Goal: Transaction & Acquisition: Book appointment/travel/reservation

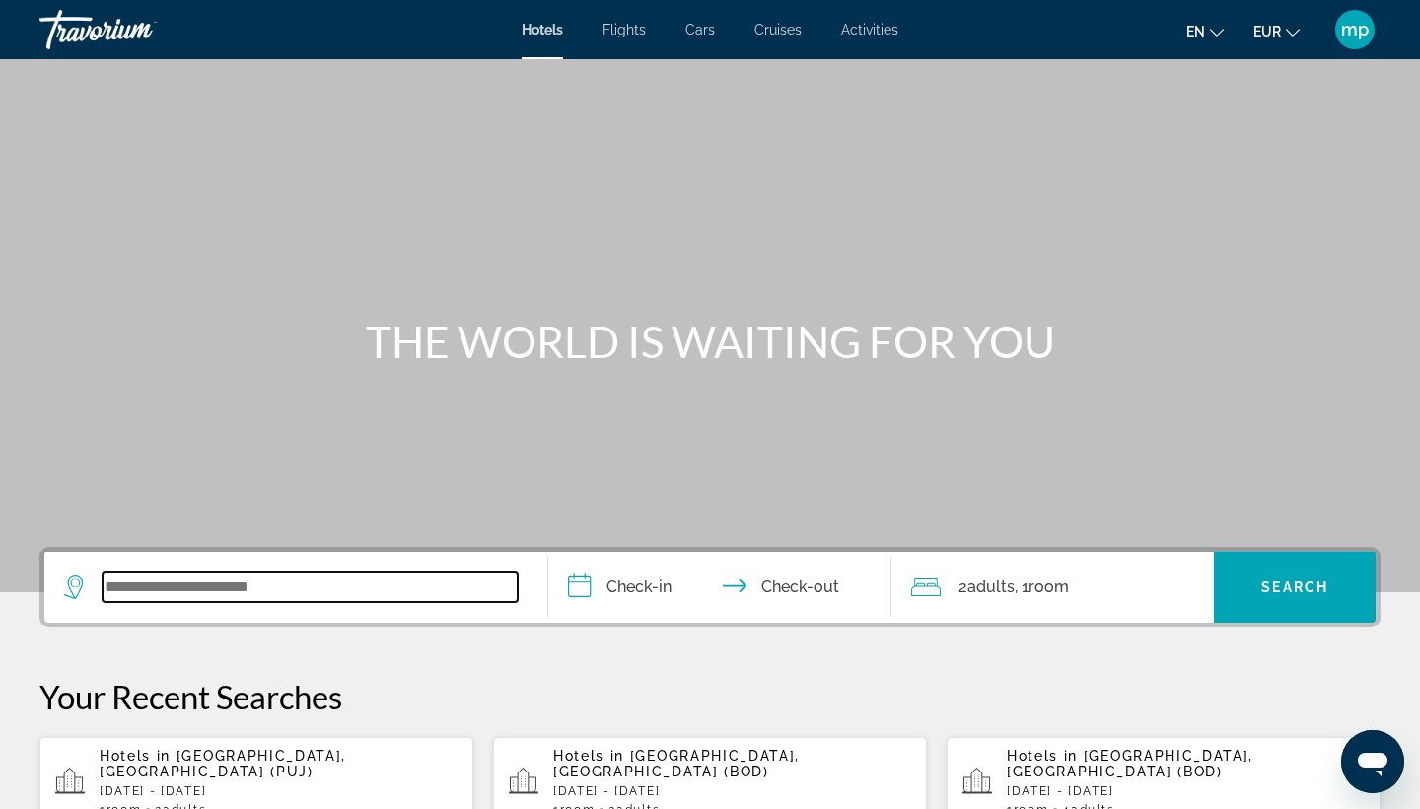
click at [269, 581] on input "Search widget" at bounding box center [310, 587] width 415 height 30
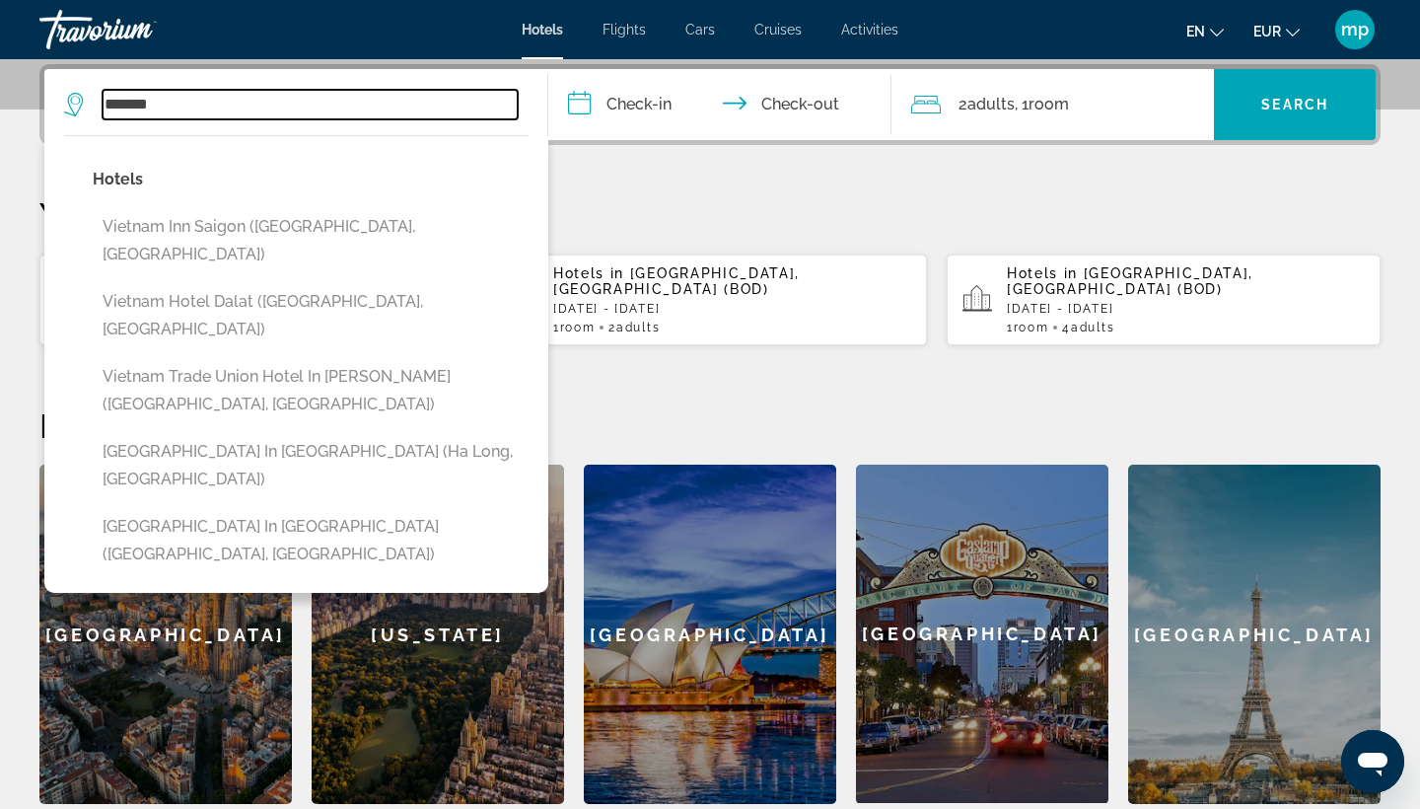
click at [336, 90] on input "*******" at bounding box center [310, 105] width 415 height 30
paste input "**********"
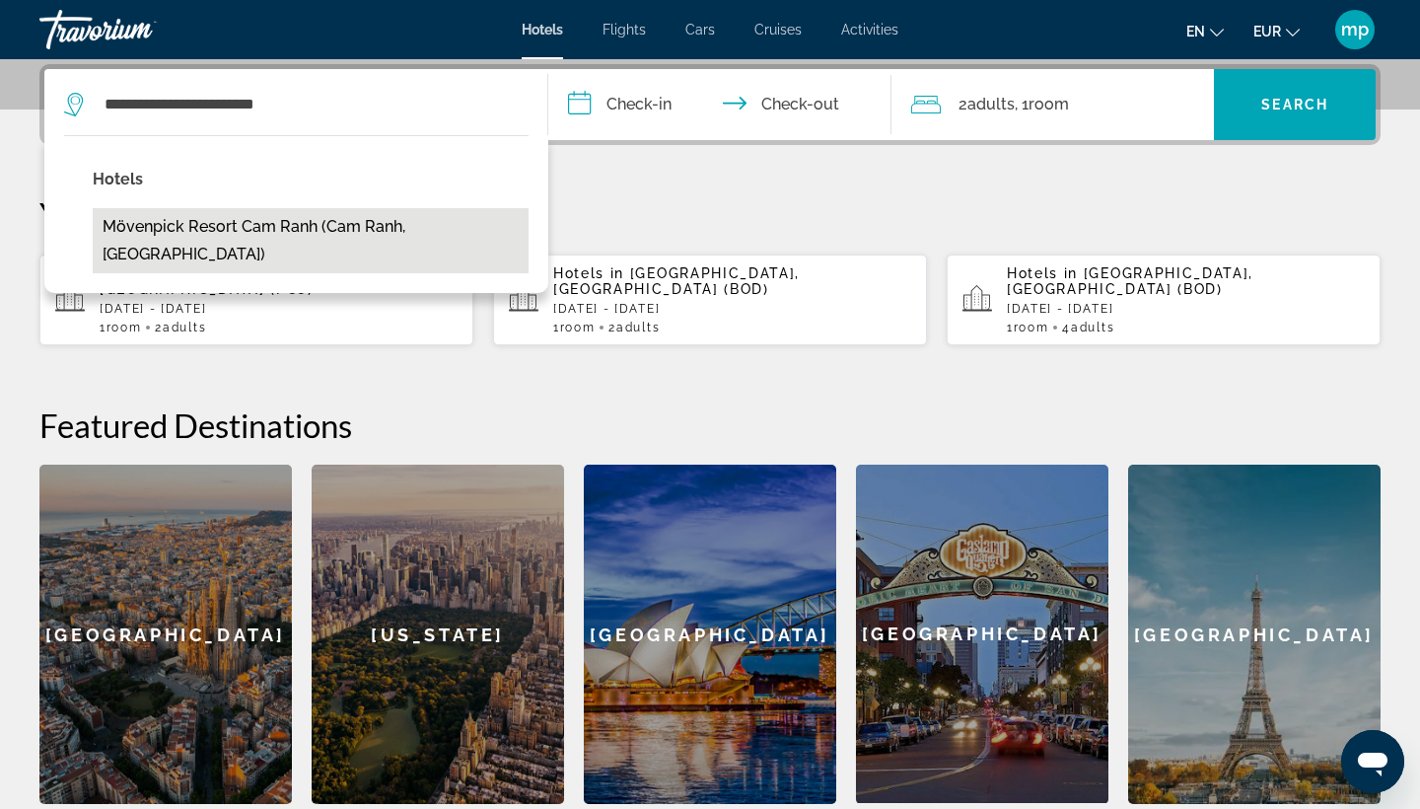
click at [250, 224] on button "Mövenpick Resort Cam Ranh (Cam Ranh, [GEOGRAPHIC_DATA])" at bounding box center [311, 240] width 436 height 65
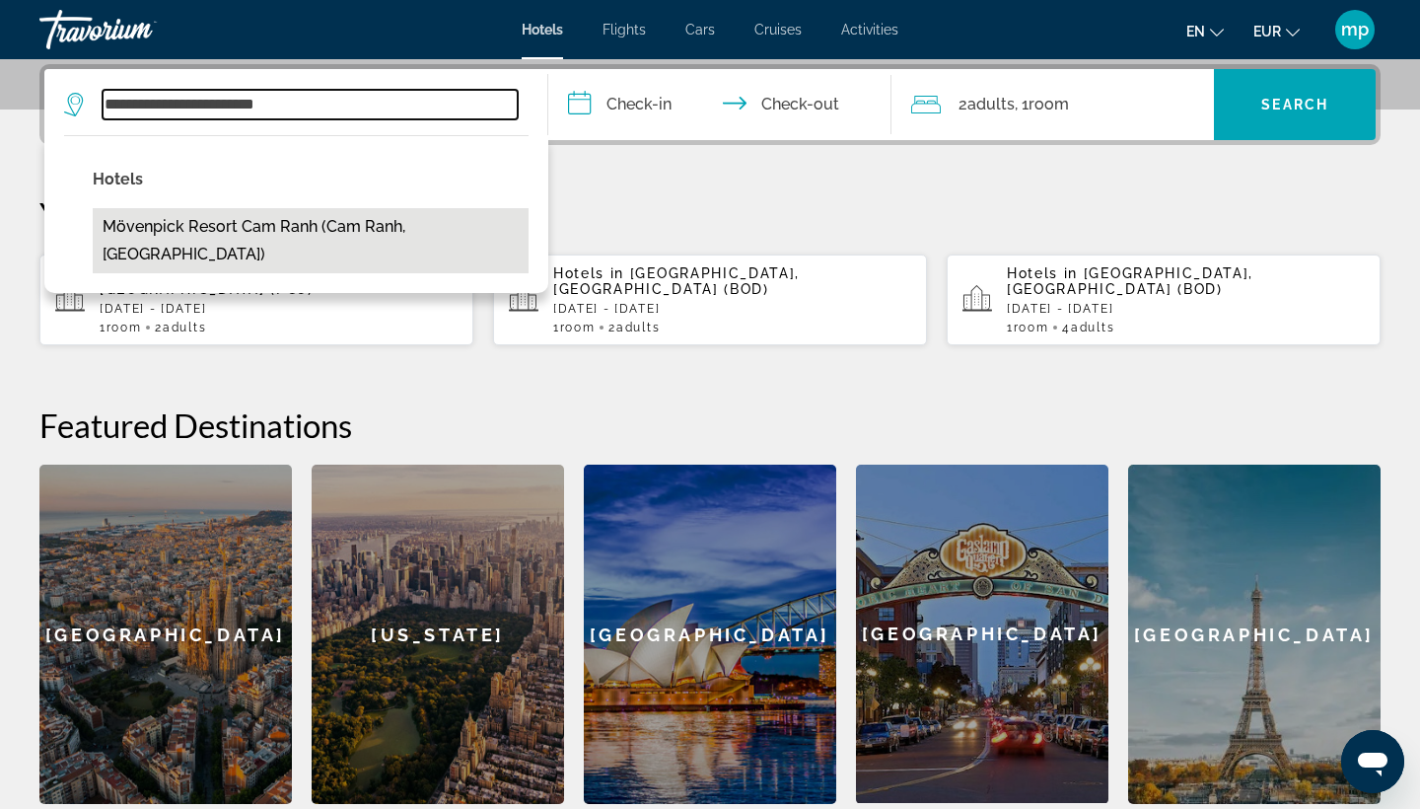
type input "**********"
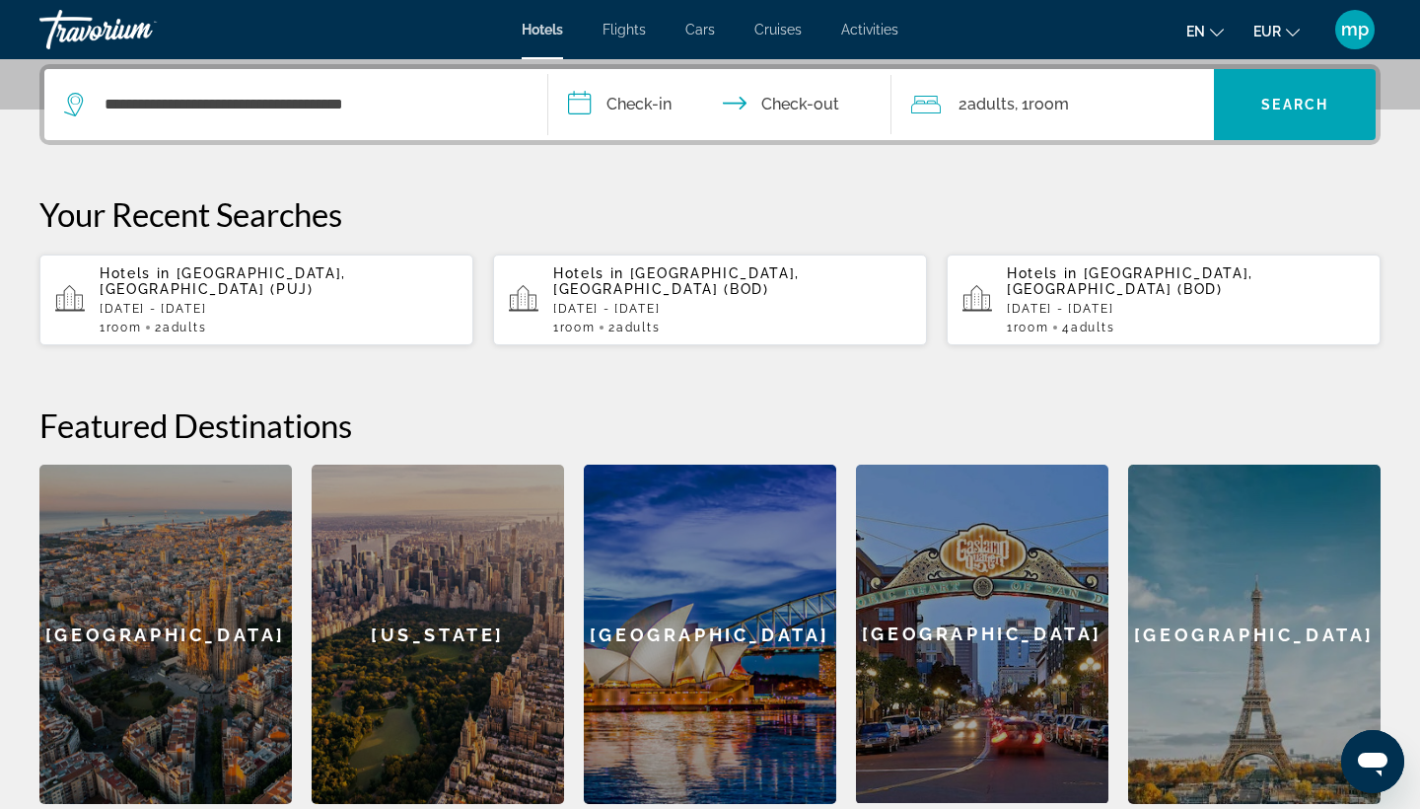
click at [633, 109] on input "**********" at bounding box center [723, 107] width 351 height 77
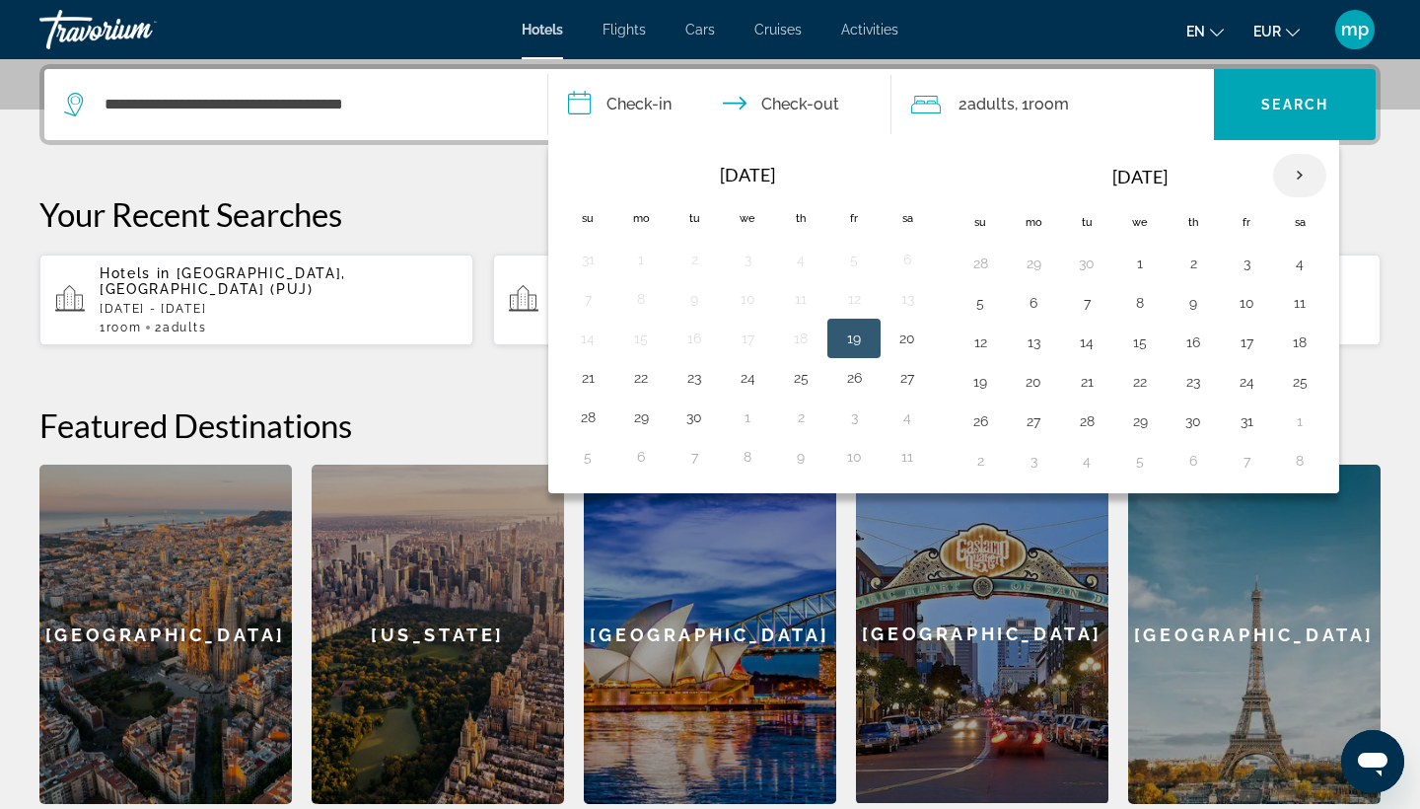
click at [1293, 179] on th "Next month" at bounding box center [1299, 175] width 53 height 43
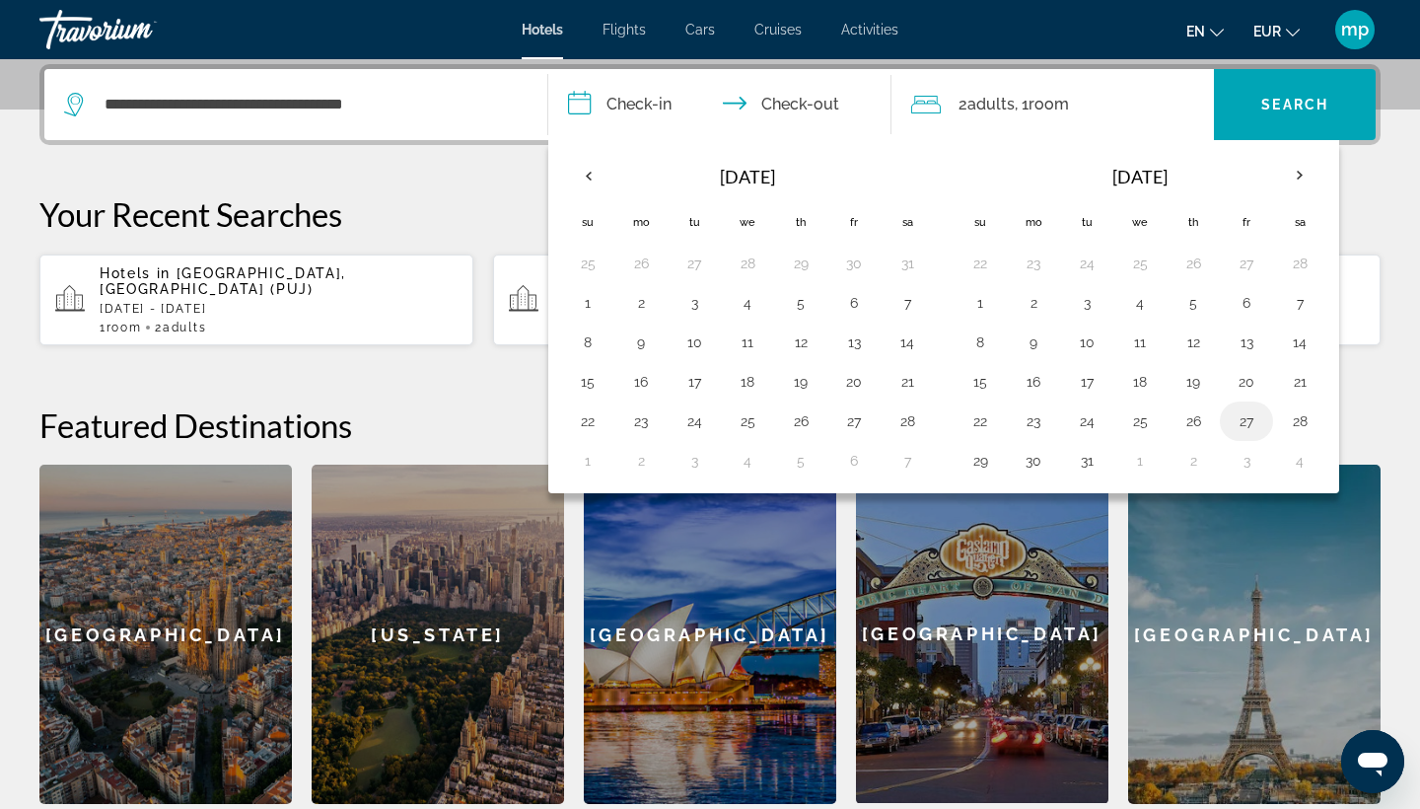
click at [1241, 424] on button "27" at bounding box center [1247, 421] width 32 height 28
click at [1103, 455] on button "31" at bounding box center [1087, 461] width 32 height 28
type input "**********"
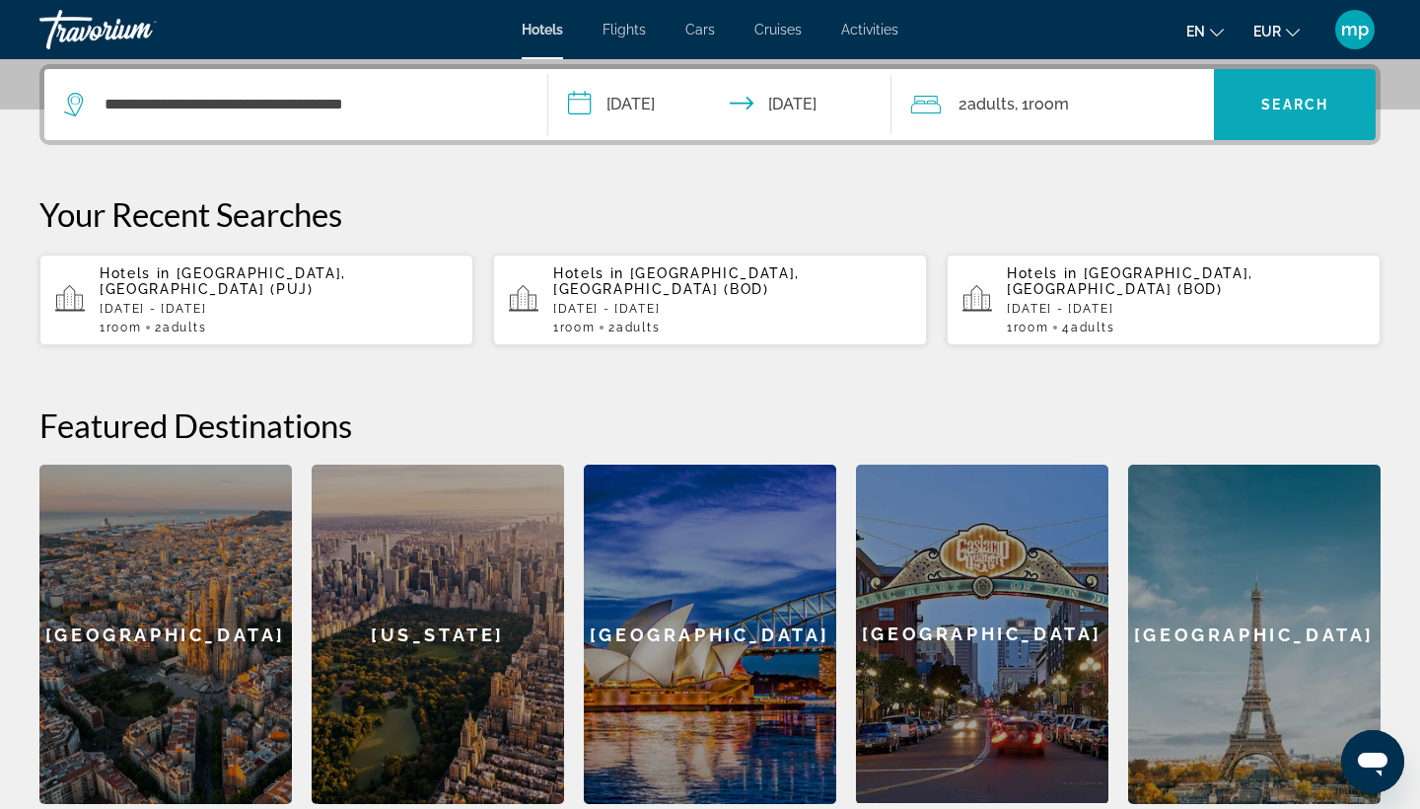
click at [1293, 105] on span "Search" at bounding box center [1295, 105] width 67 height 16
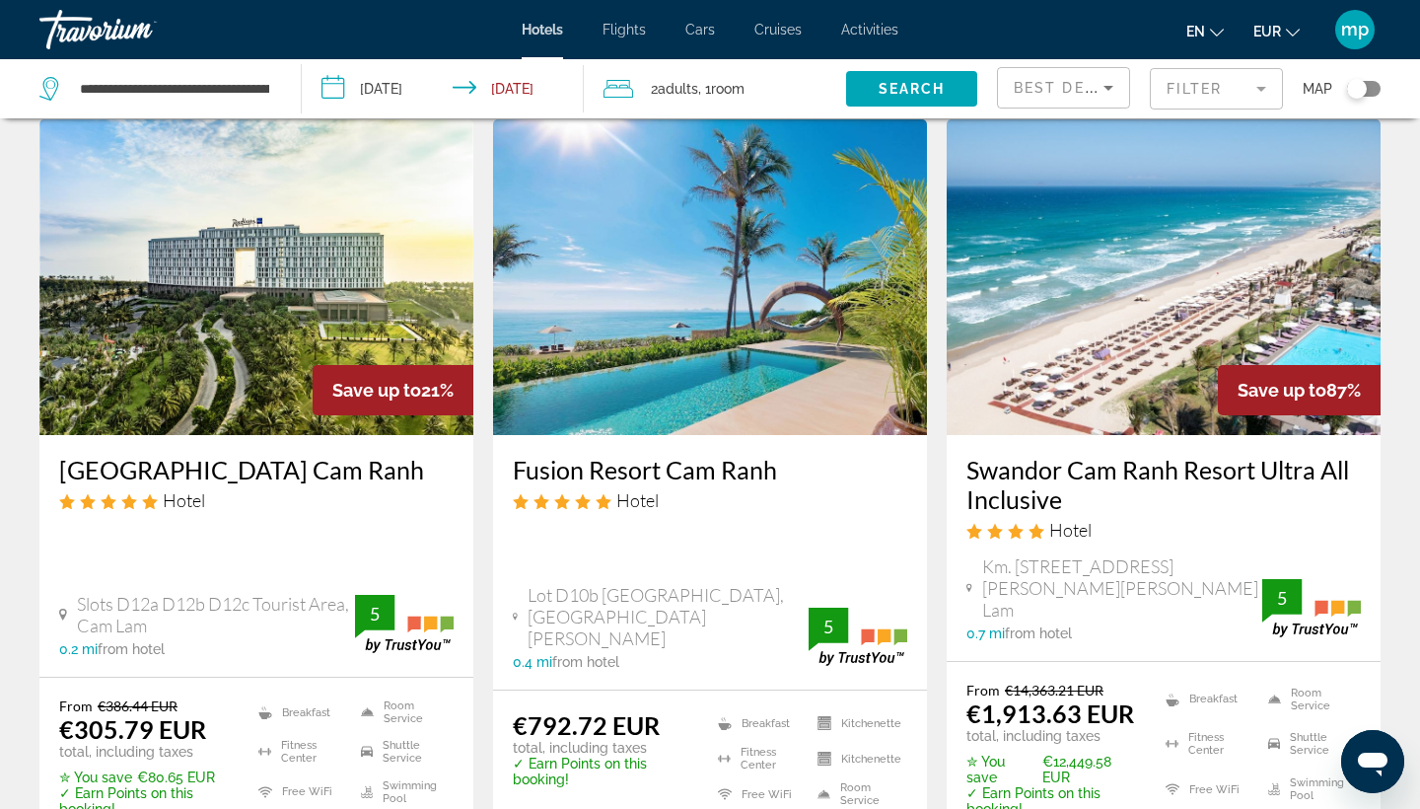
scroll to position [84, 0]
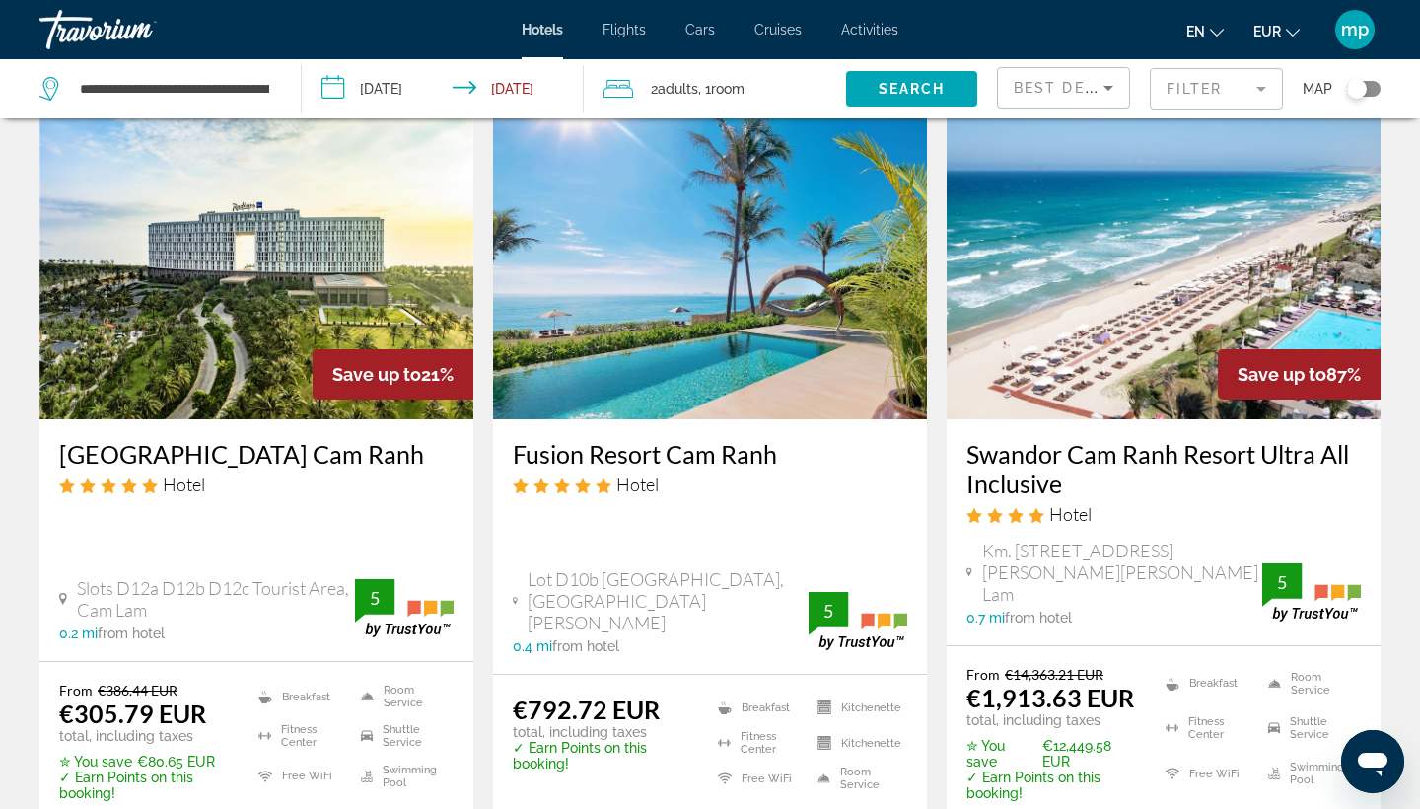
click at [306, 458] on h3 "[GEOGRAPHIC_DATA] Cam Ranh" at bounding box center [256, 454] width 395 height 30
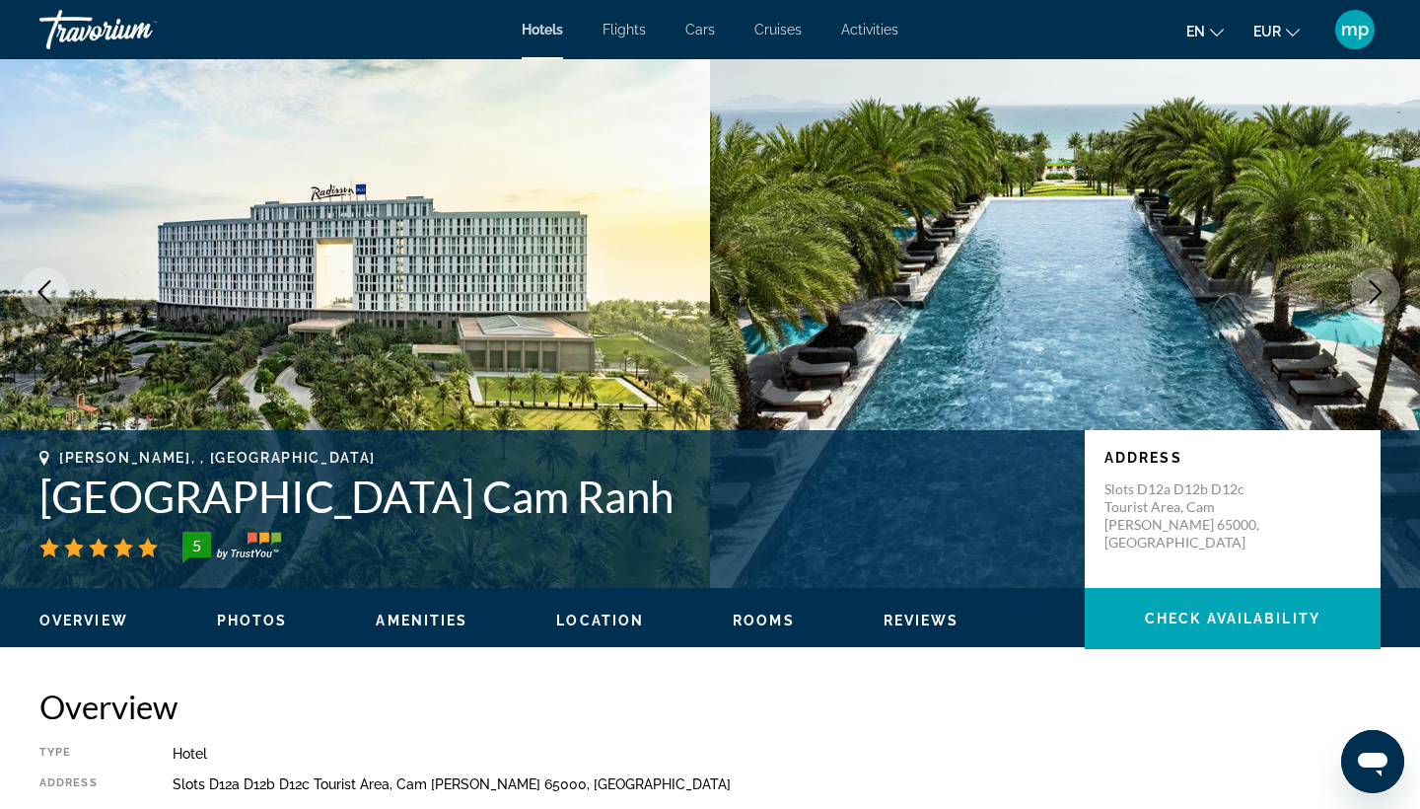
scroll to position [67, 0]
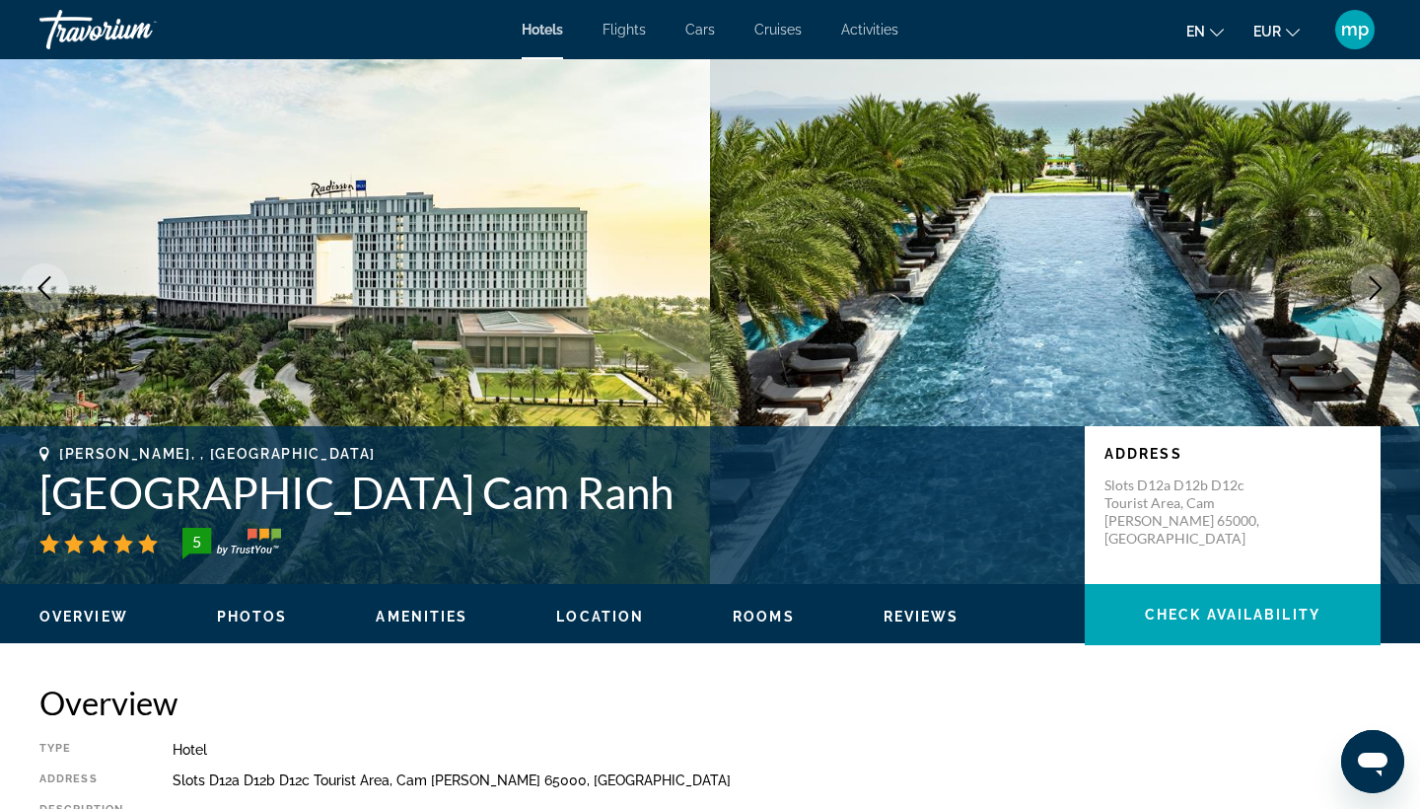
click at [506, 495] on h1 "[GEOGRAPHIC_DATA] Cam Ranh" at bounding box center [552, 492] width 1026 height 51
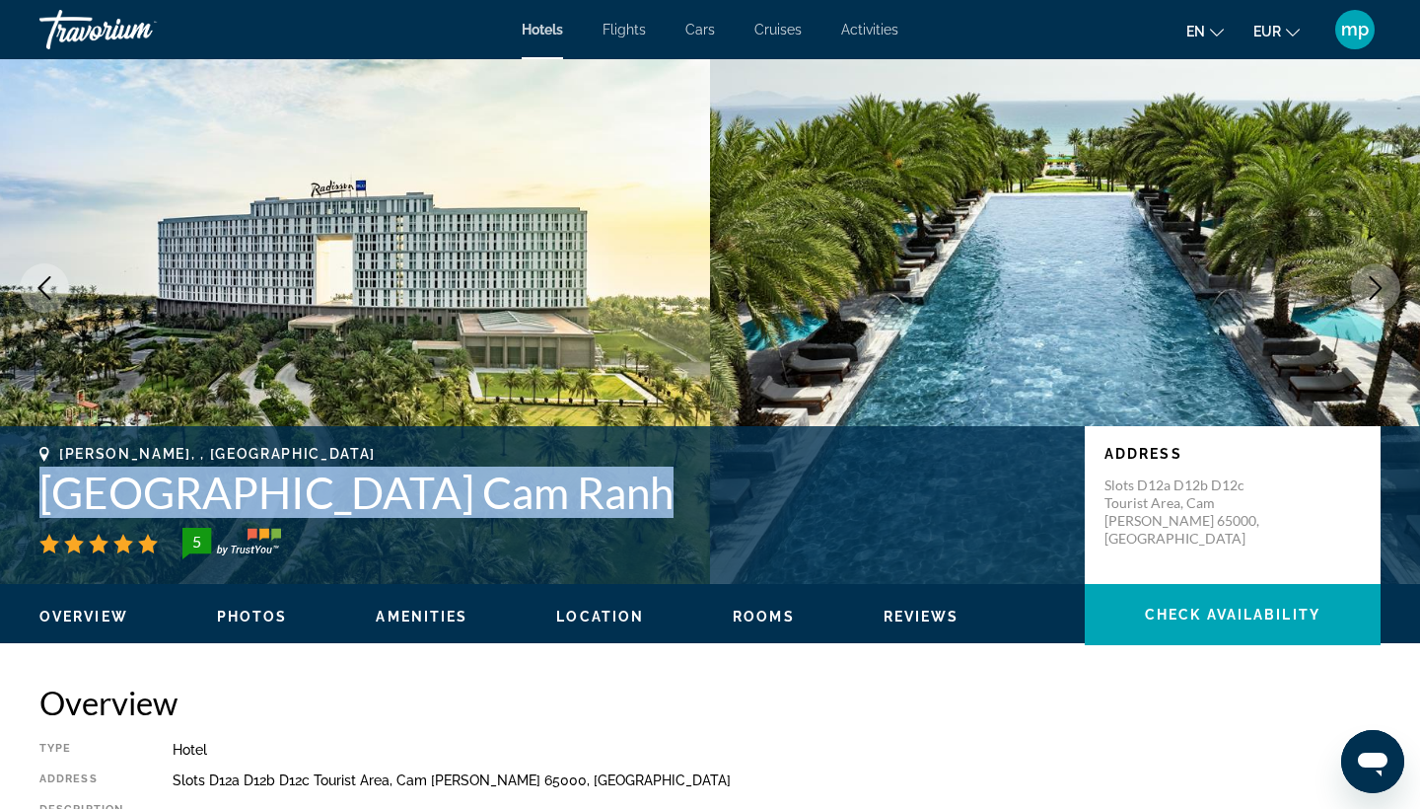
copy h1 "[GEOGRAPHIC_DATA] Cam Ranh"
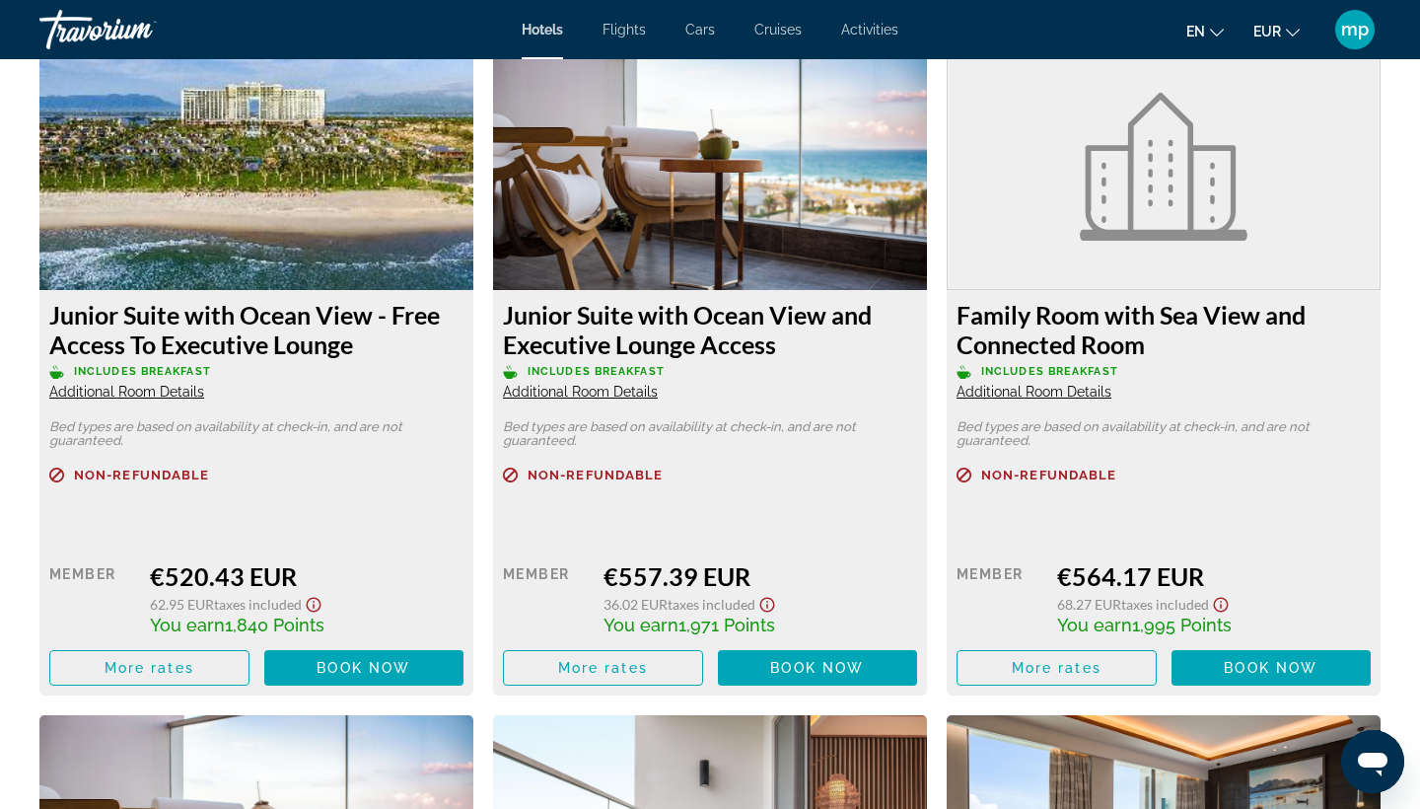
scroll to position [3182, 0]
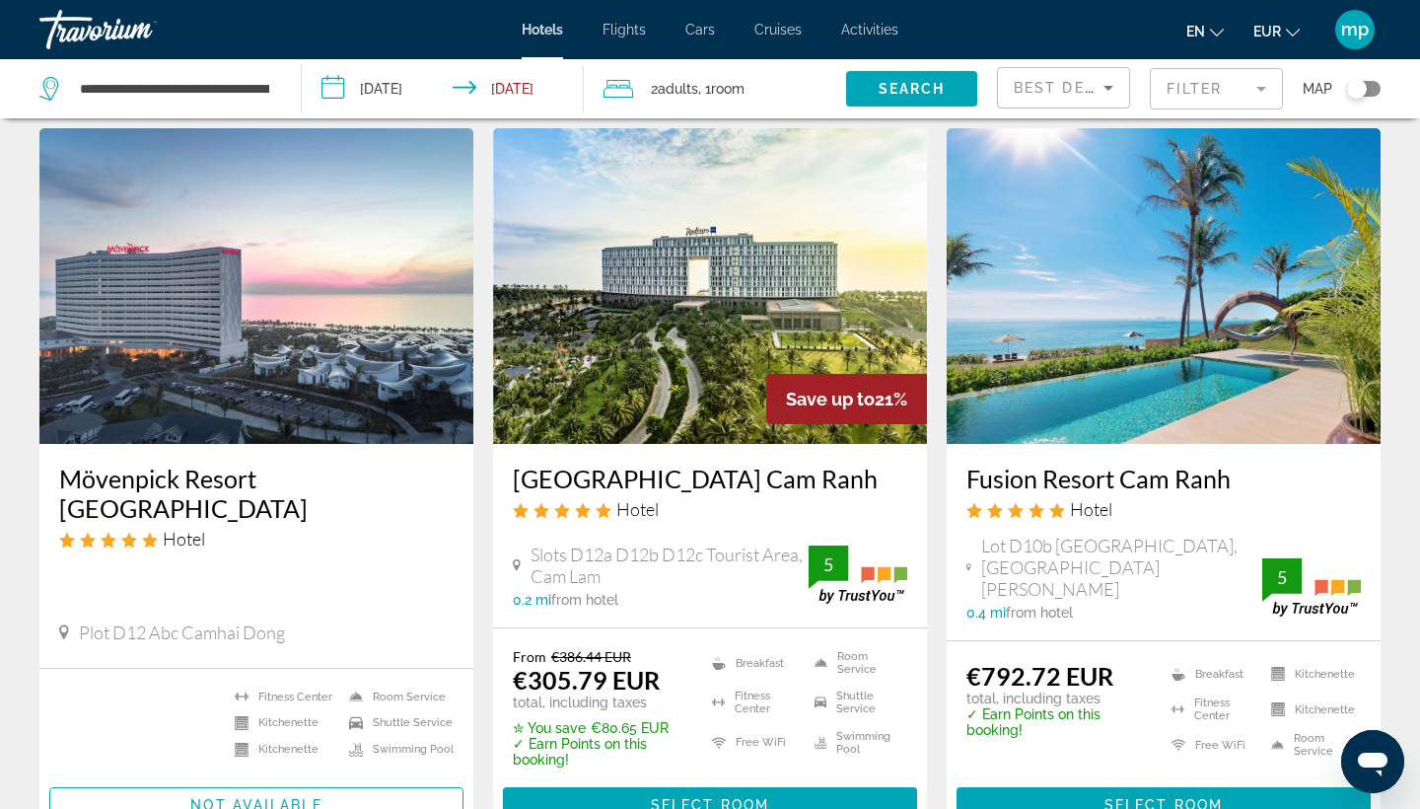
scroll to position [73, 0]
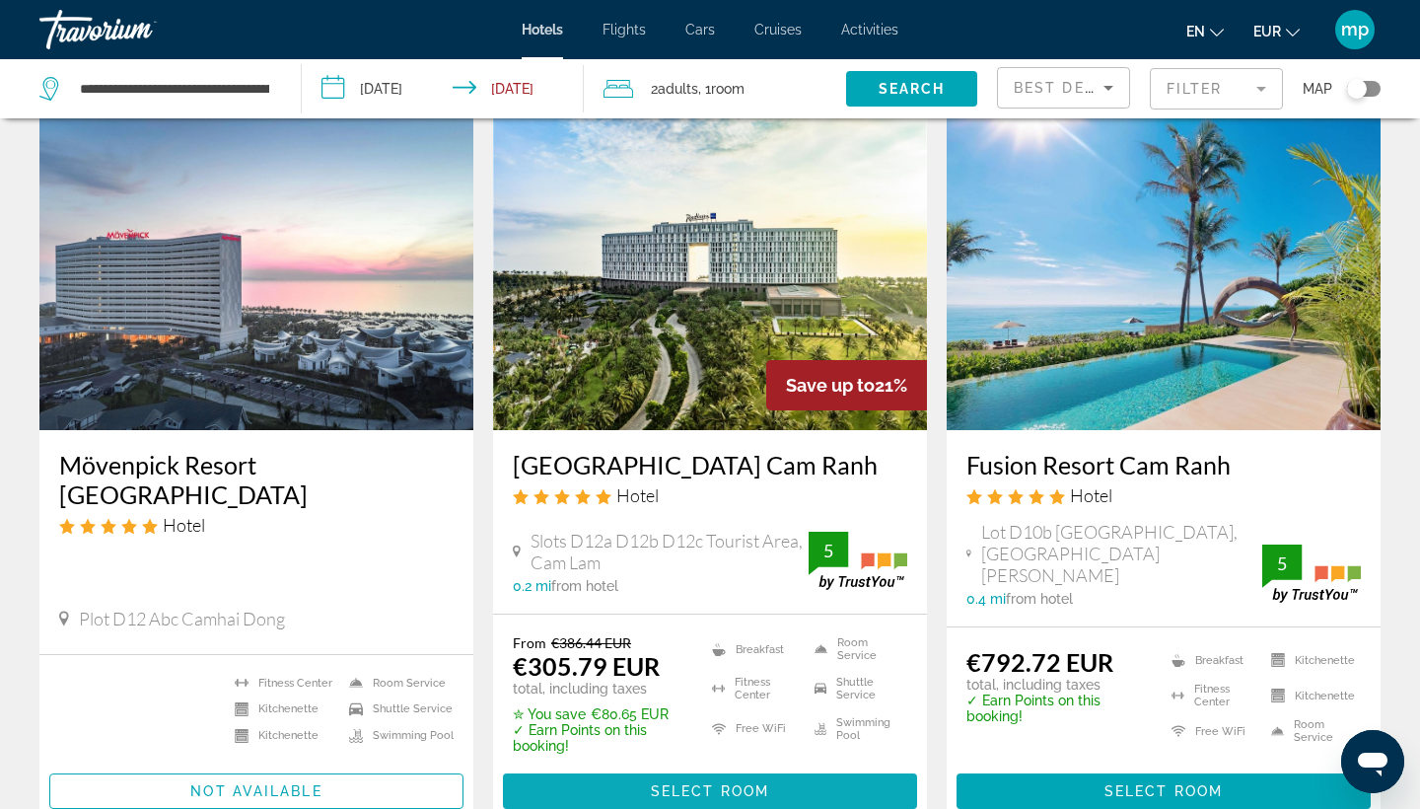
click at [689, 768] on span "Main content" at bounding box center [710, 790] width 414 height 47
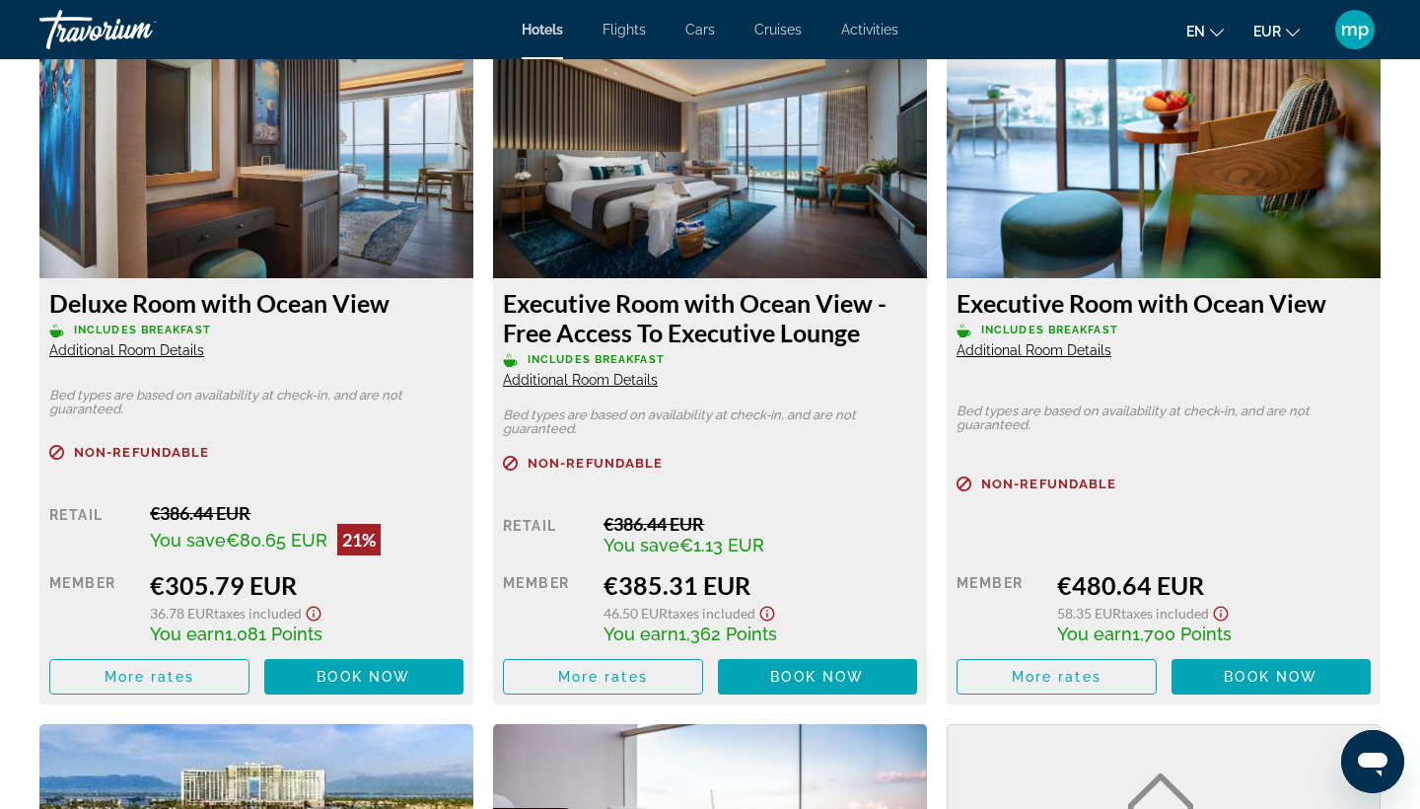
scroll to position [2750, 0]
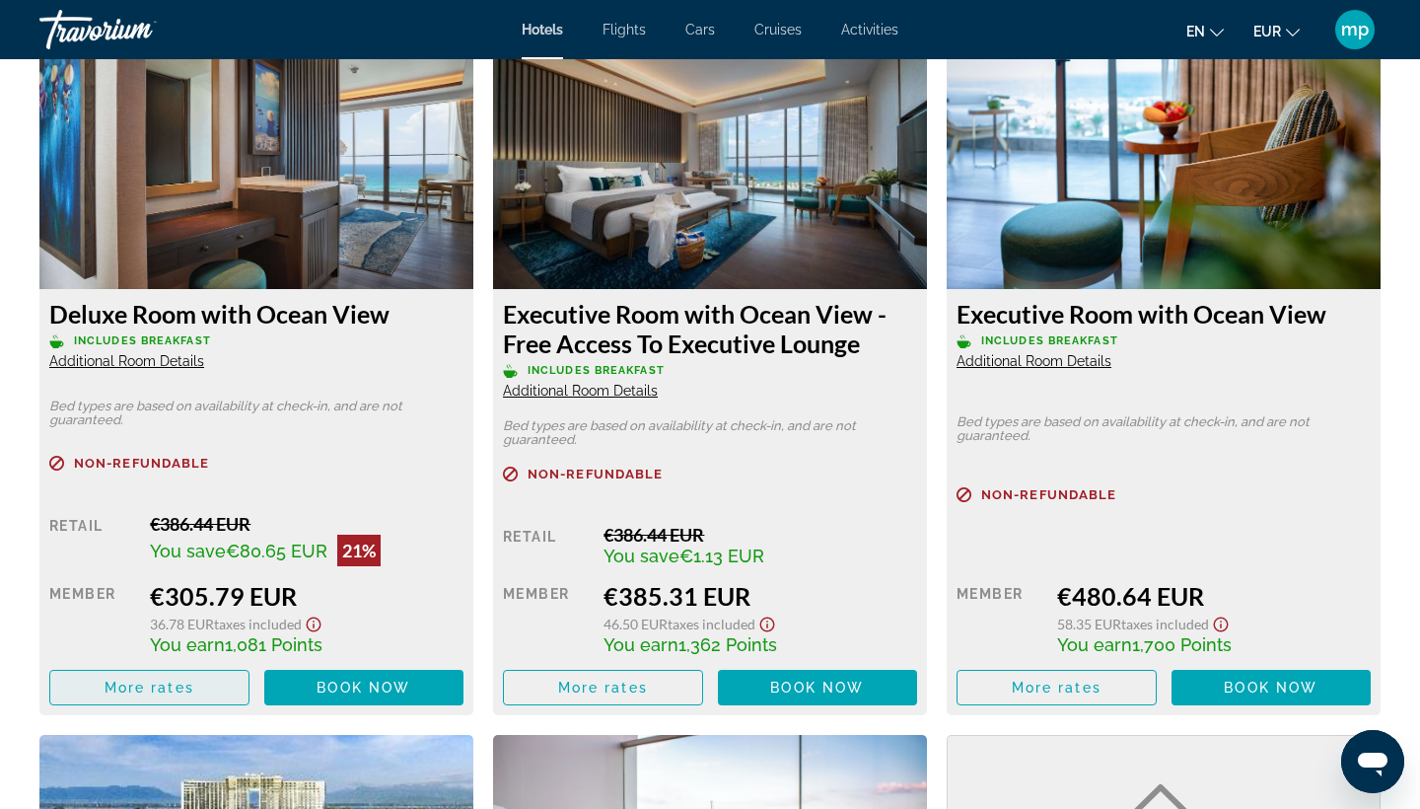
click at [212, 700] on span "Main content" at bounding box center [149, 687] width 198 height 47
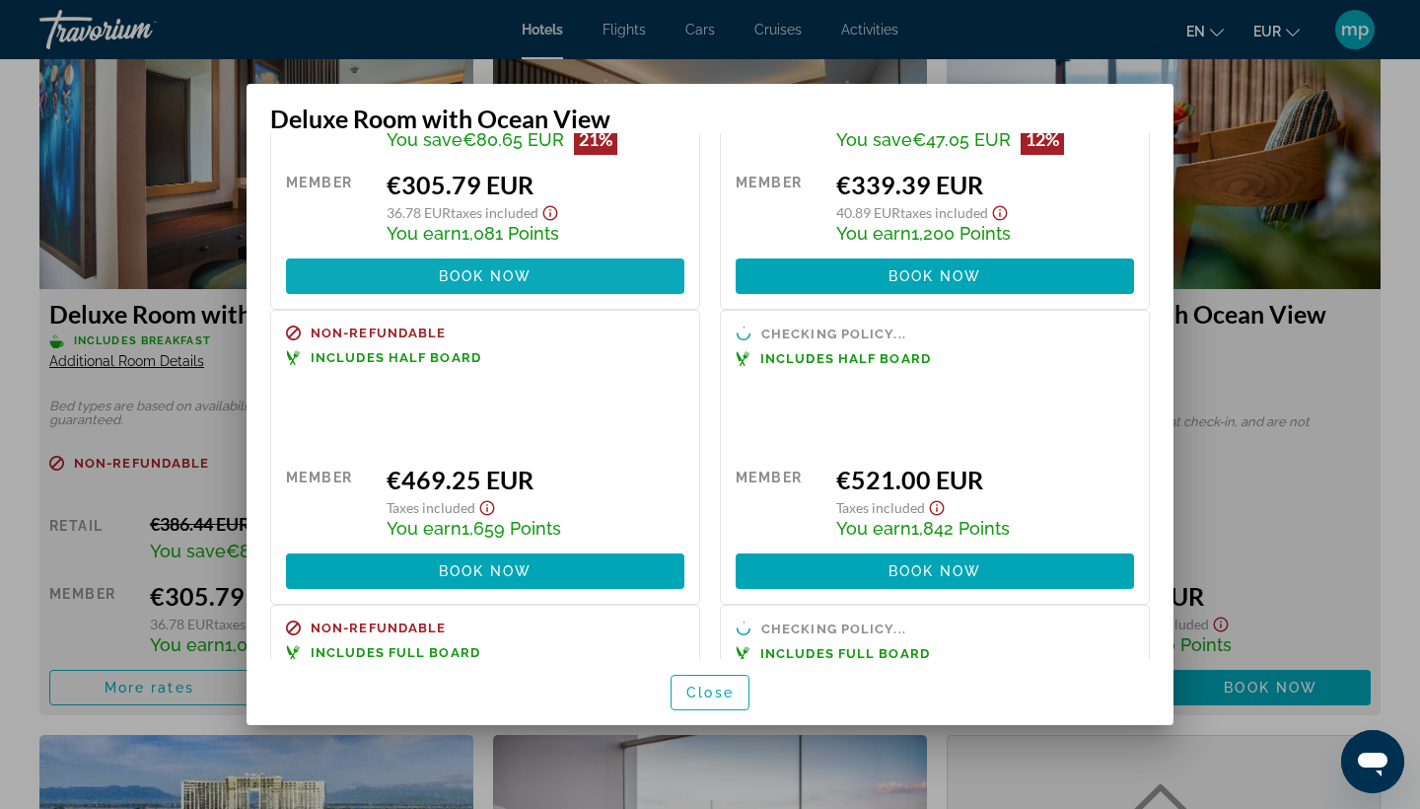
scroll to position [258, 0]
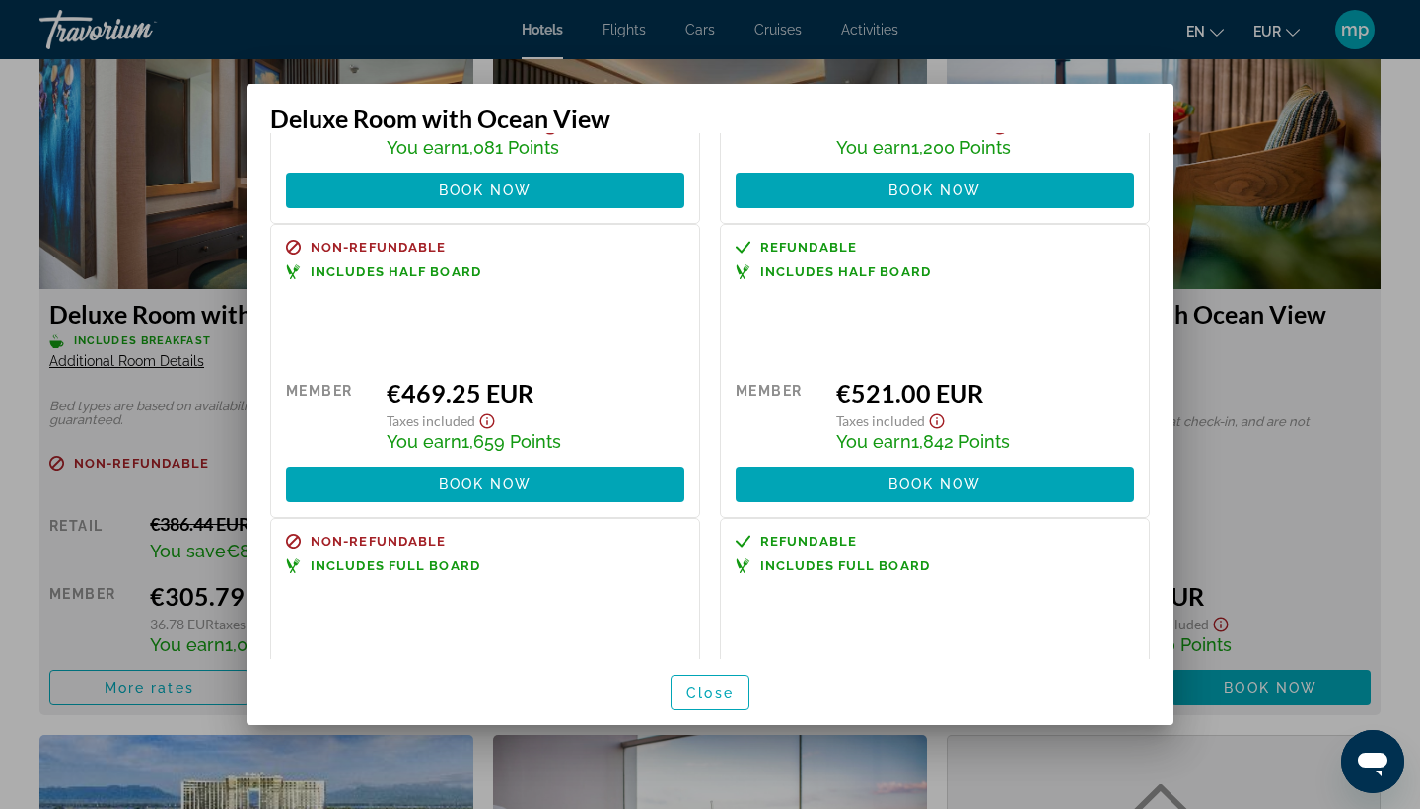
click at [1205, 393] on div at bounding box center [710, 404] width 1420 height 809
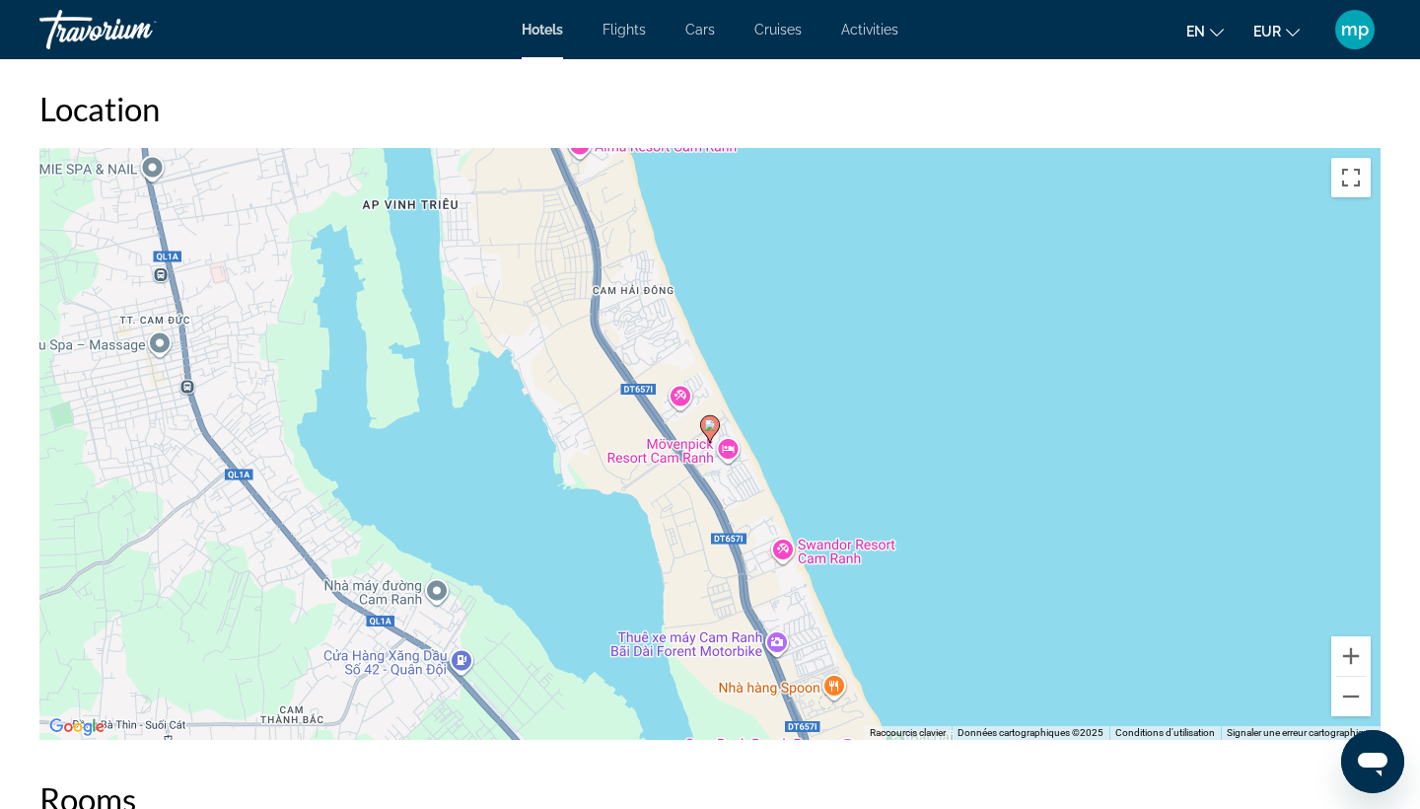
scroll to position [1838, 0]
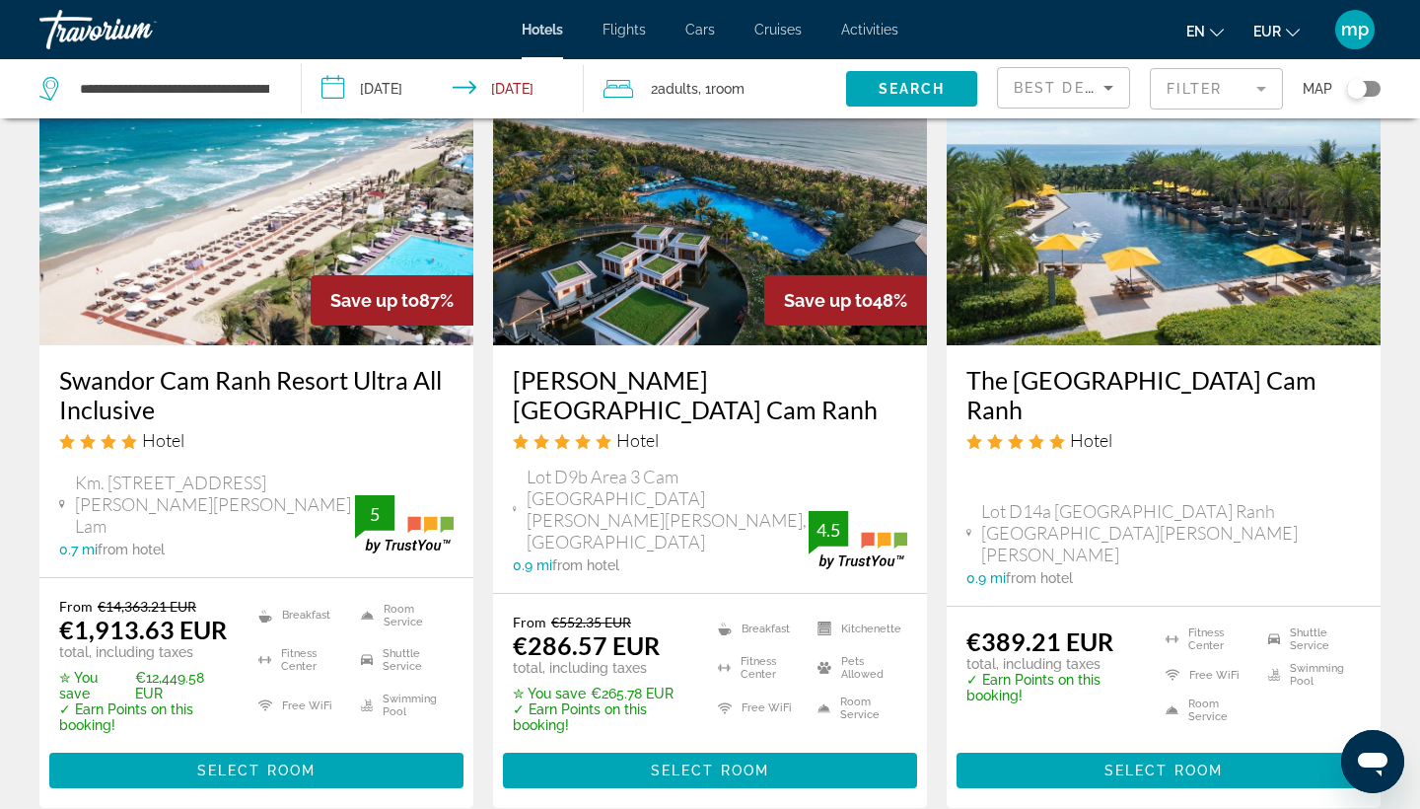
scroll to position [913, 0]
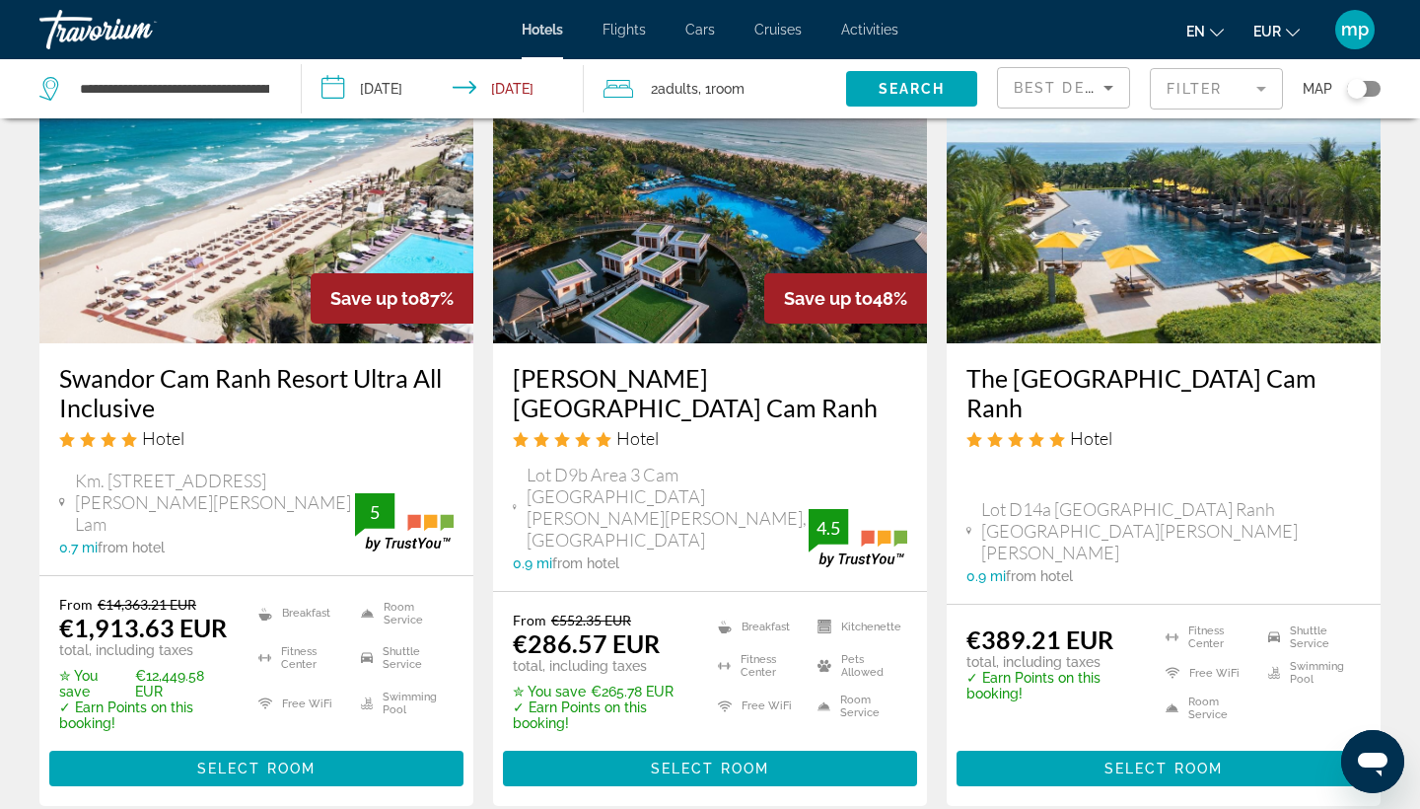
click at [633, 370] on h3 "[PERSON_NAME][GEOGRAPHIC_DATA] Cam Ranh" at bounding box center [710, 392] width 395 height 59
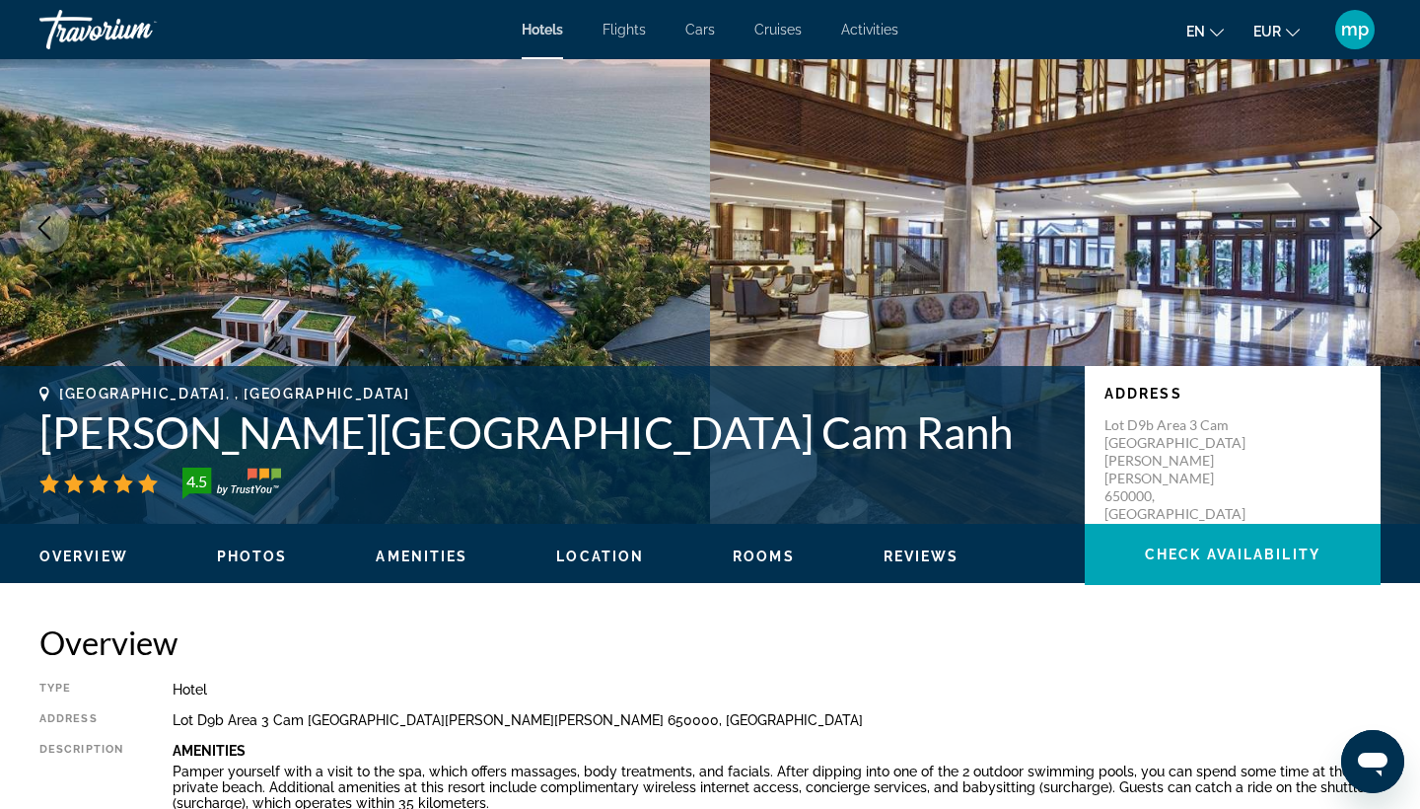
scroll to position [478, 0]
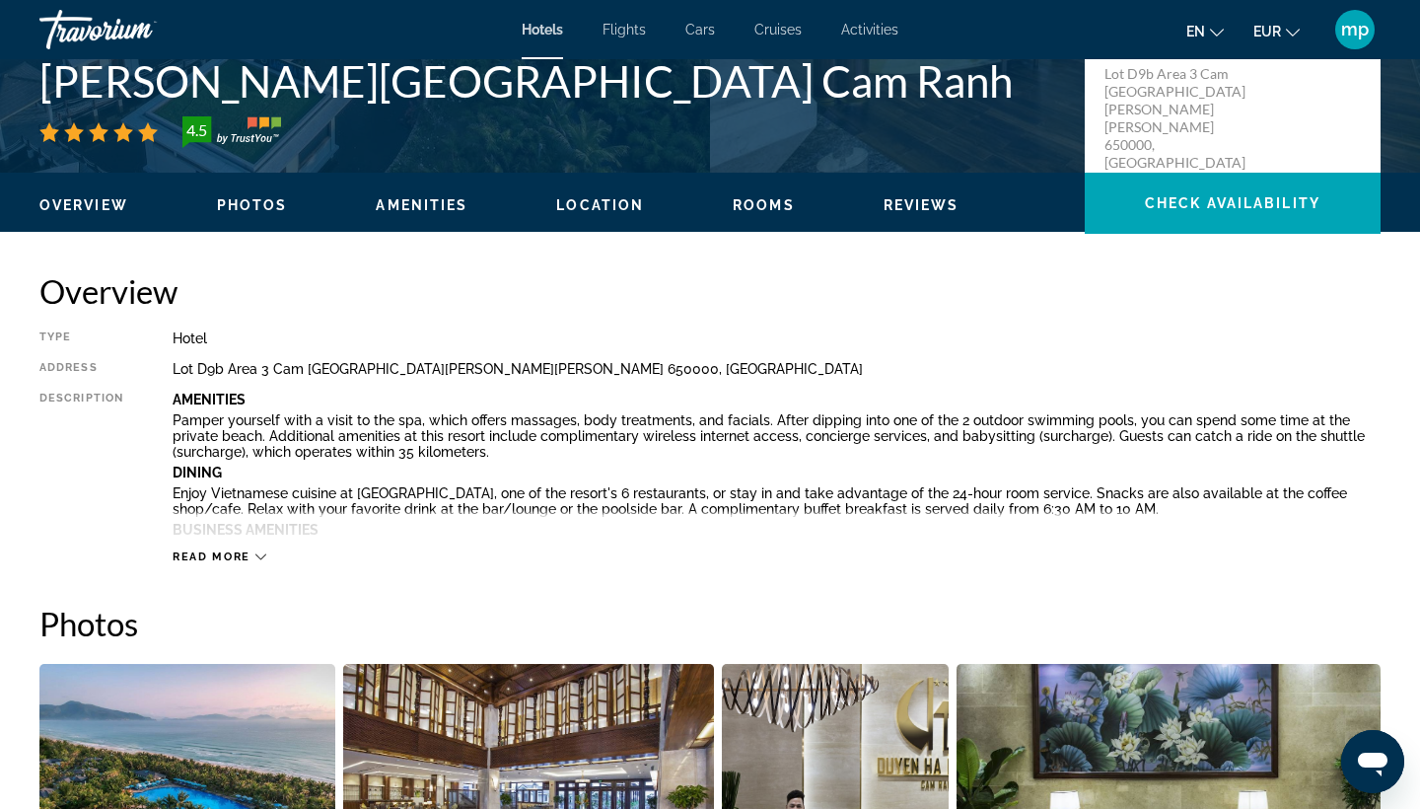
click at [259, 85] on h1 "[PERSON_NAME][GEOGRAPHIC_DATA] Cam Ranh" at bounding box center [552, 80] width 1026 height 51
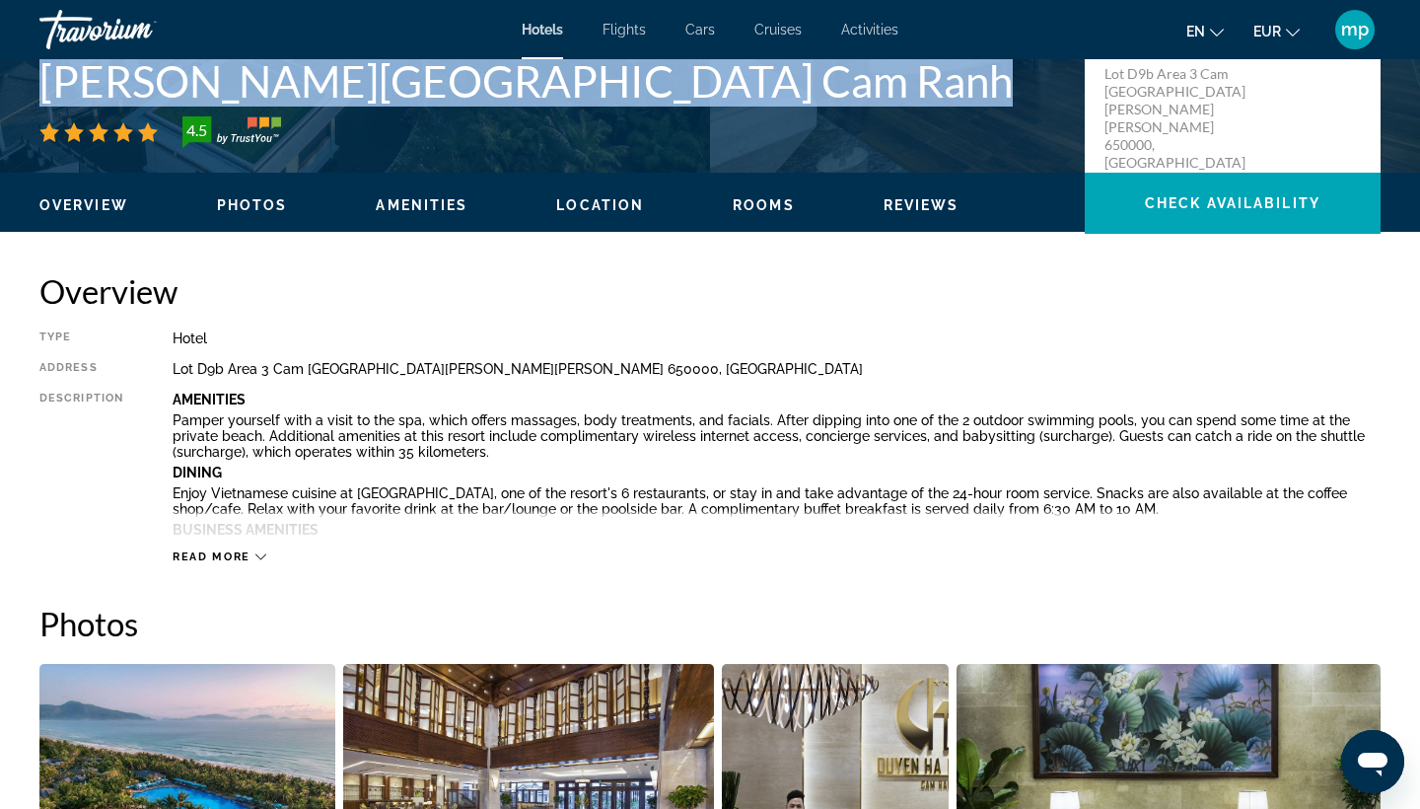
copy h1 "[PERSON_NAME][GEOGRAPHIC_DATA] Cam Ranh"
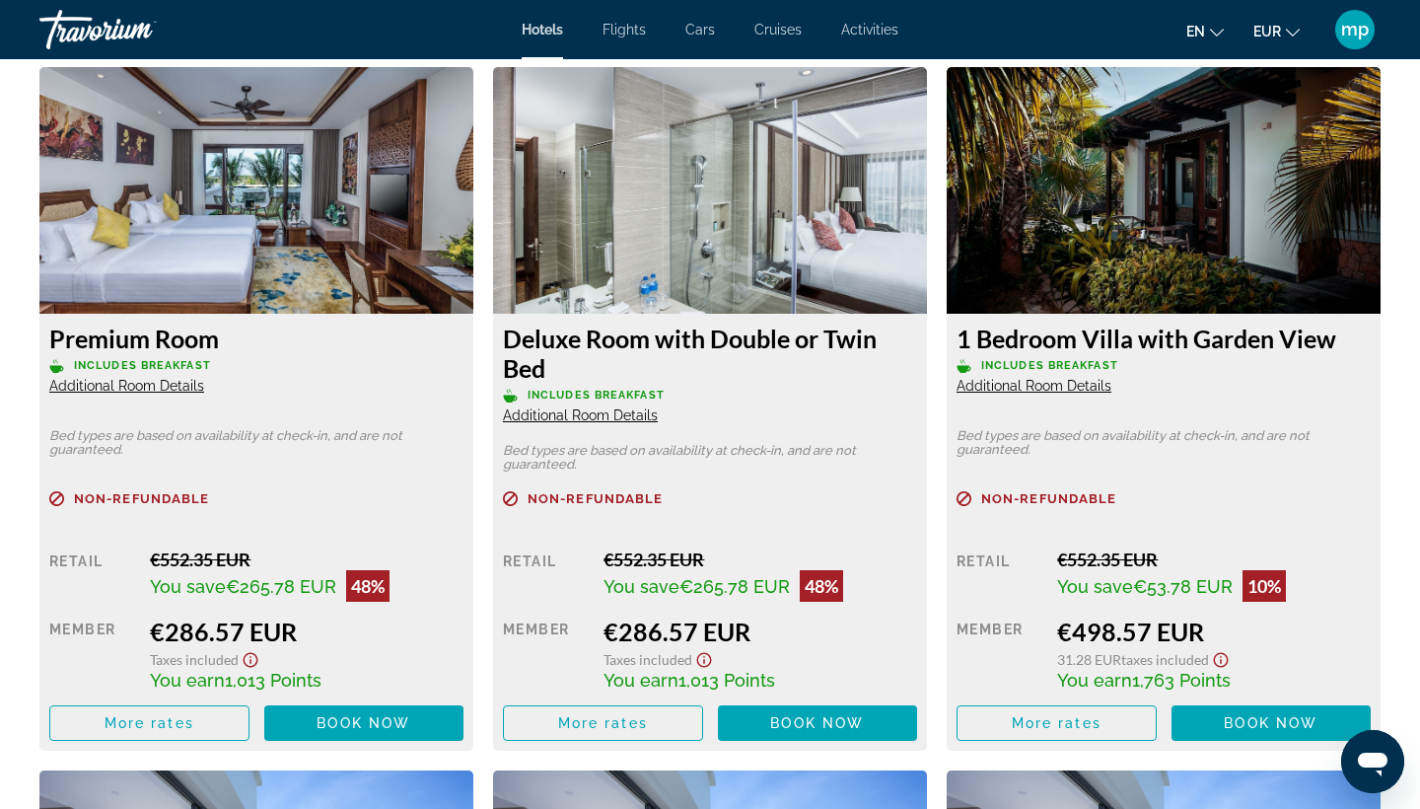
scroll to position [2720, 0]
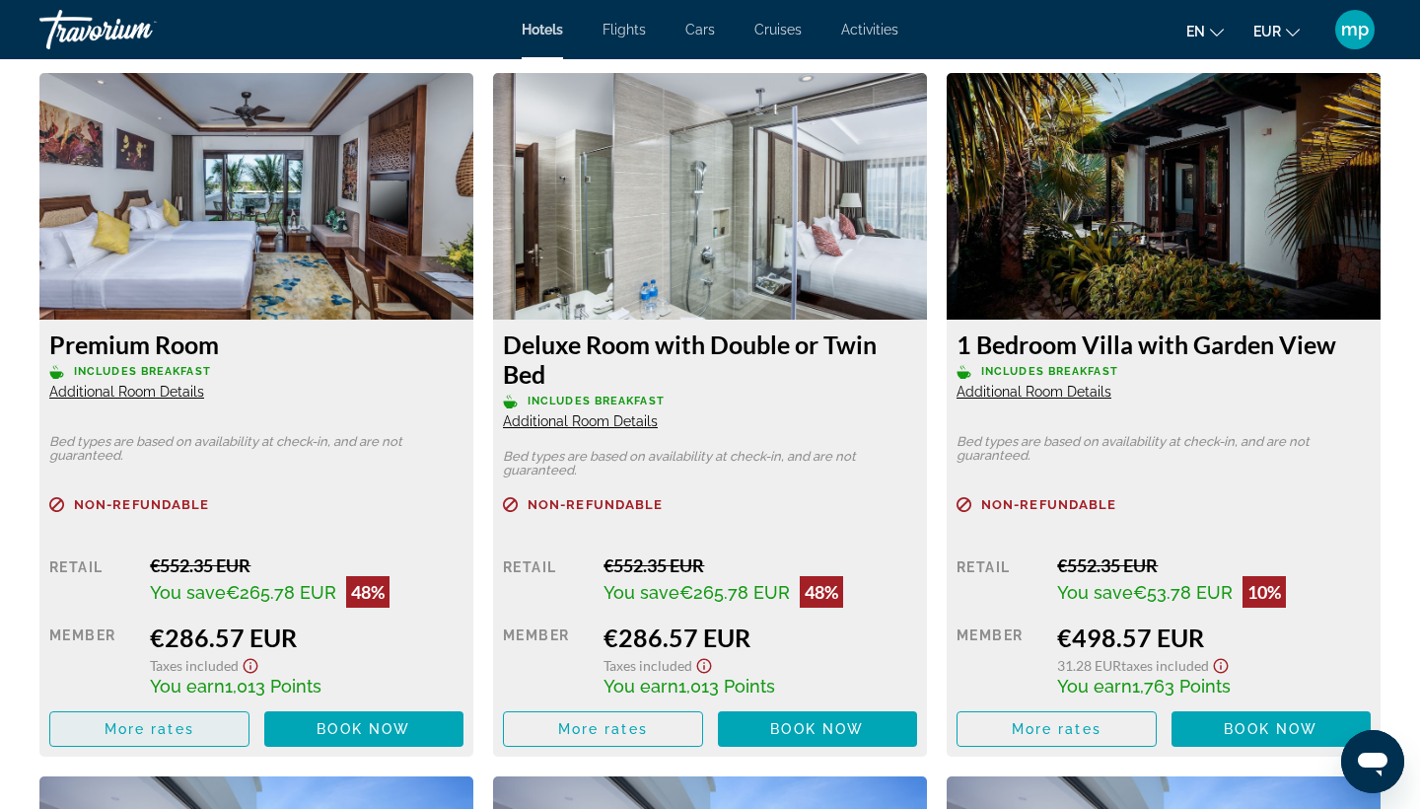
click at [194, 722] on span "Main content" at bounding box center [149, 728] width 198 height 47
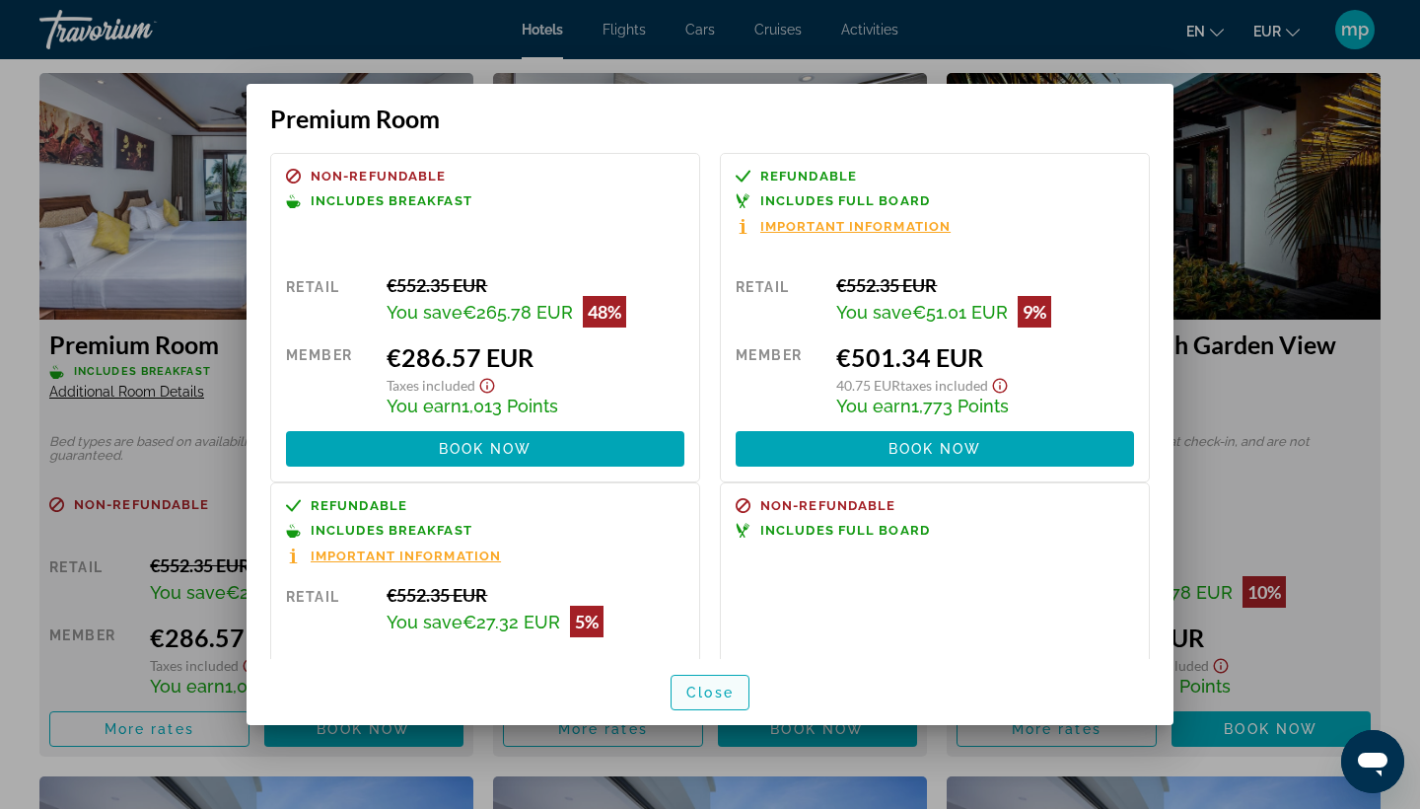
click at [695, 699] on span "Close" at bounding box center [710, 693] width 47 height 16
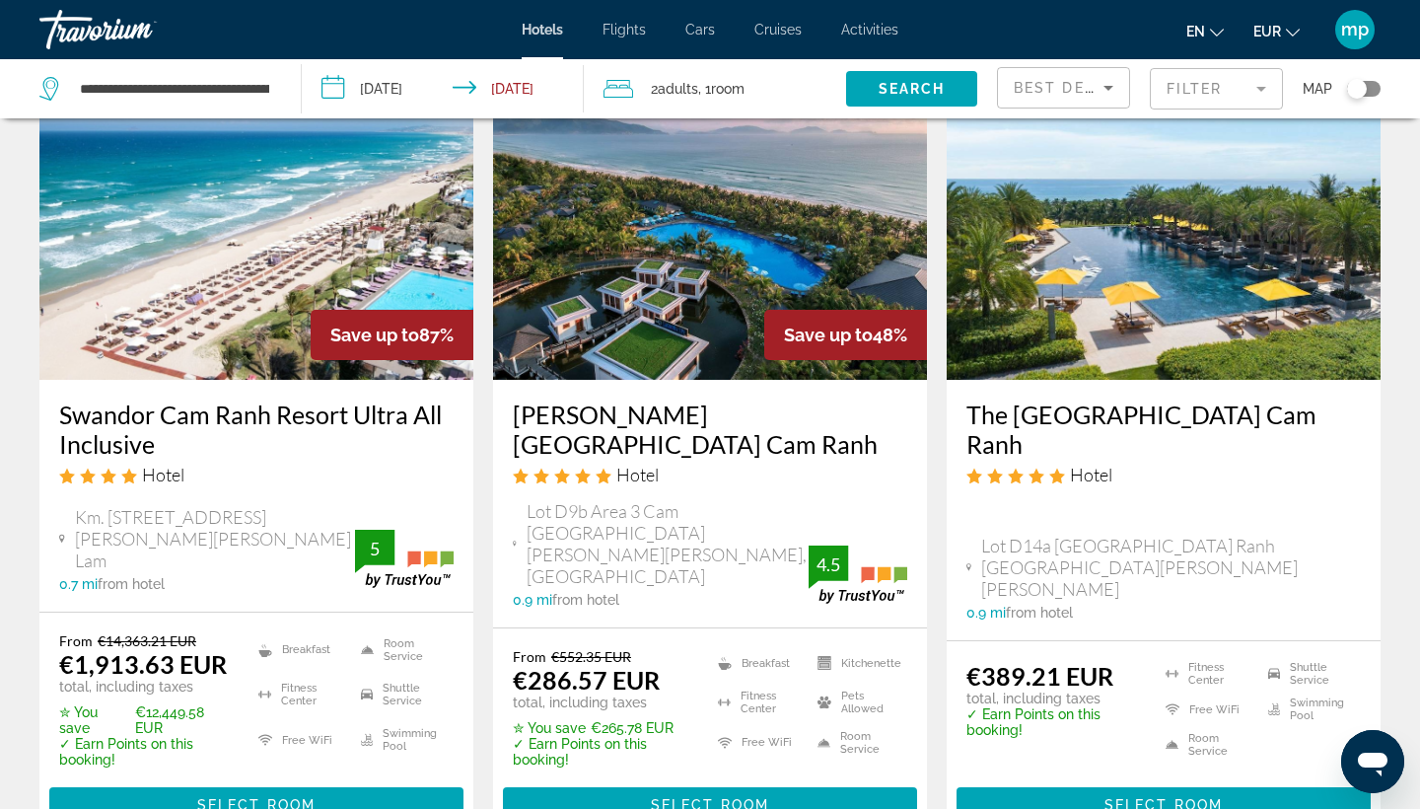
scroll to position [875, 0]
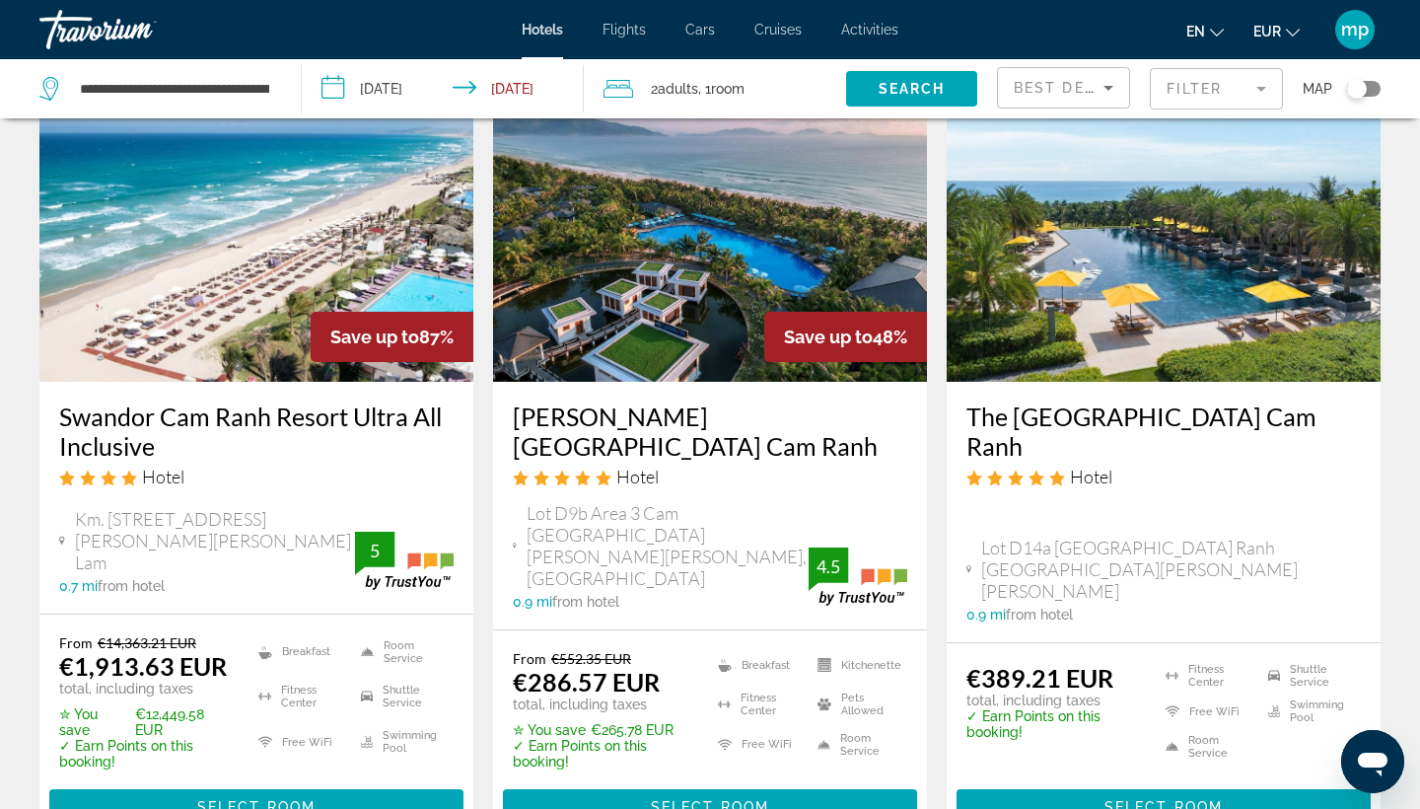
click at [1131, 417] on h3 "The [GEOGRAPHIC_DATA] Cam Ranh" at bounding box center [1164, 430] width 395 height 59
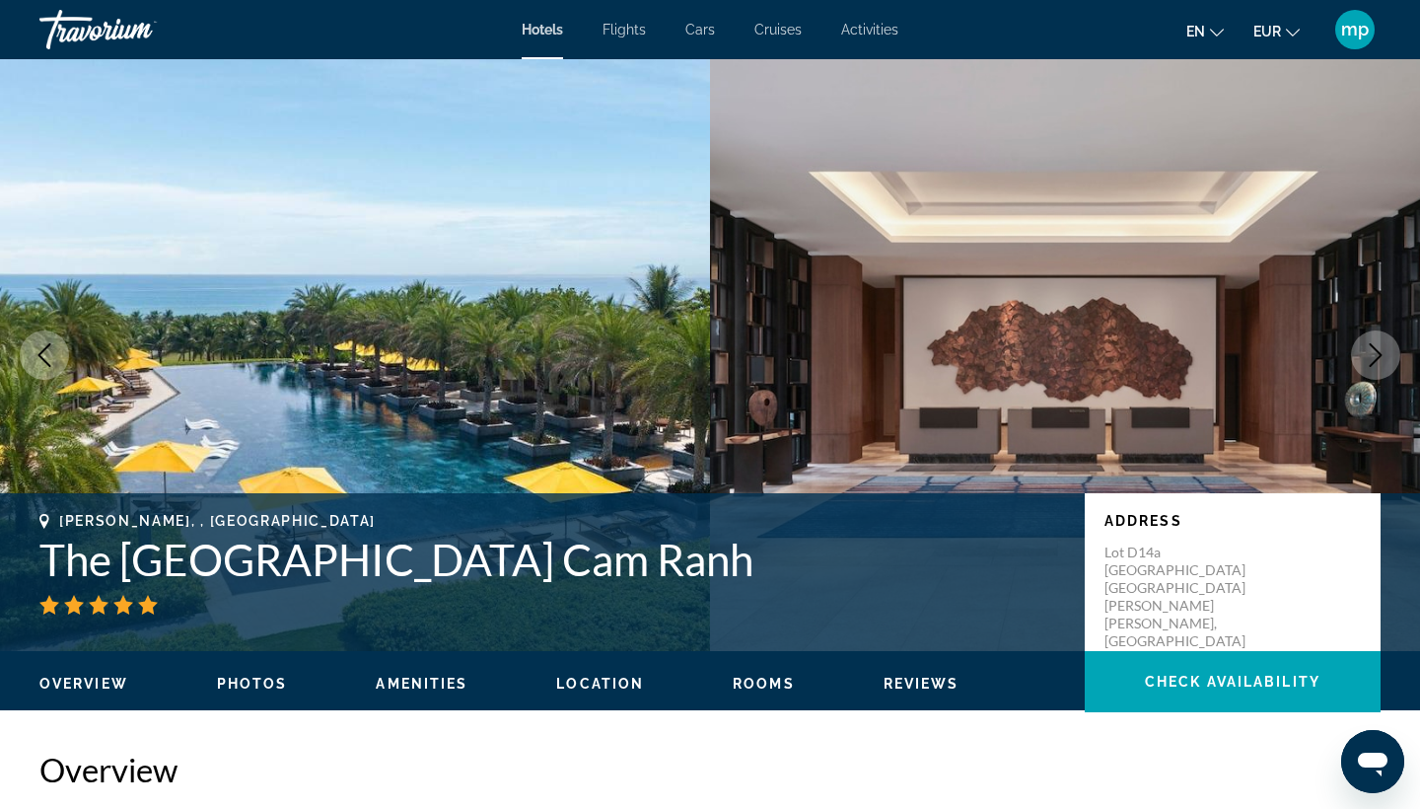
click at [290, 555] on h1 "The [GEOGRAPHIC_DATA] Cam Ranh" at bounding box center [552, 559] width 1026 height 51
click at [290, 554] on h1 "The [GEOGRAPHIC_DATA] Cam Ranh" at bounding box center [552, 559] width 1026 height 51
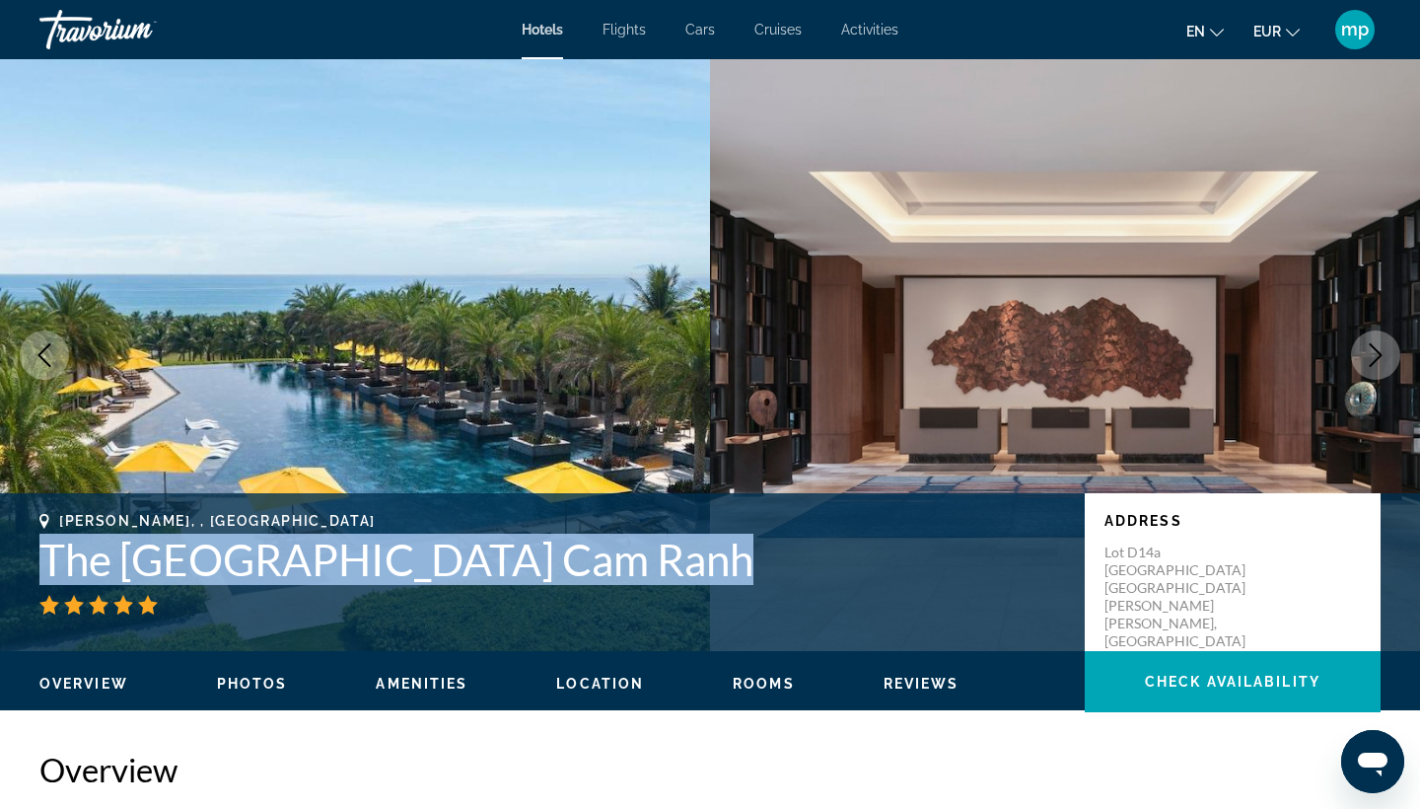
copy h1 "The [GEOGRAPHIC_DATA] Cam Ranh"
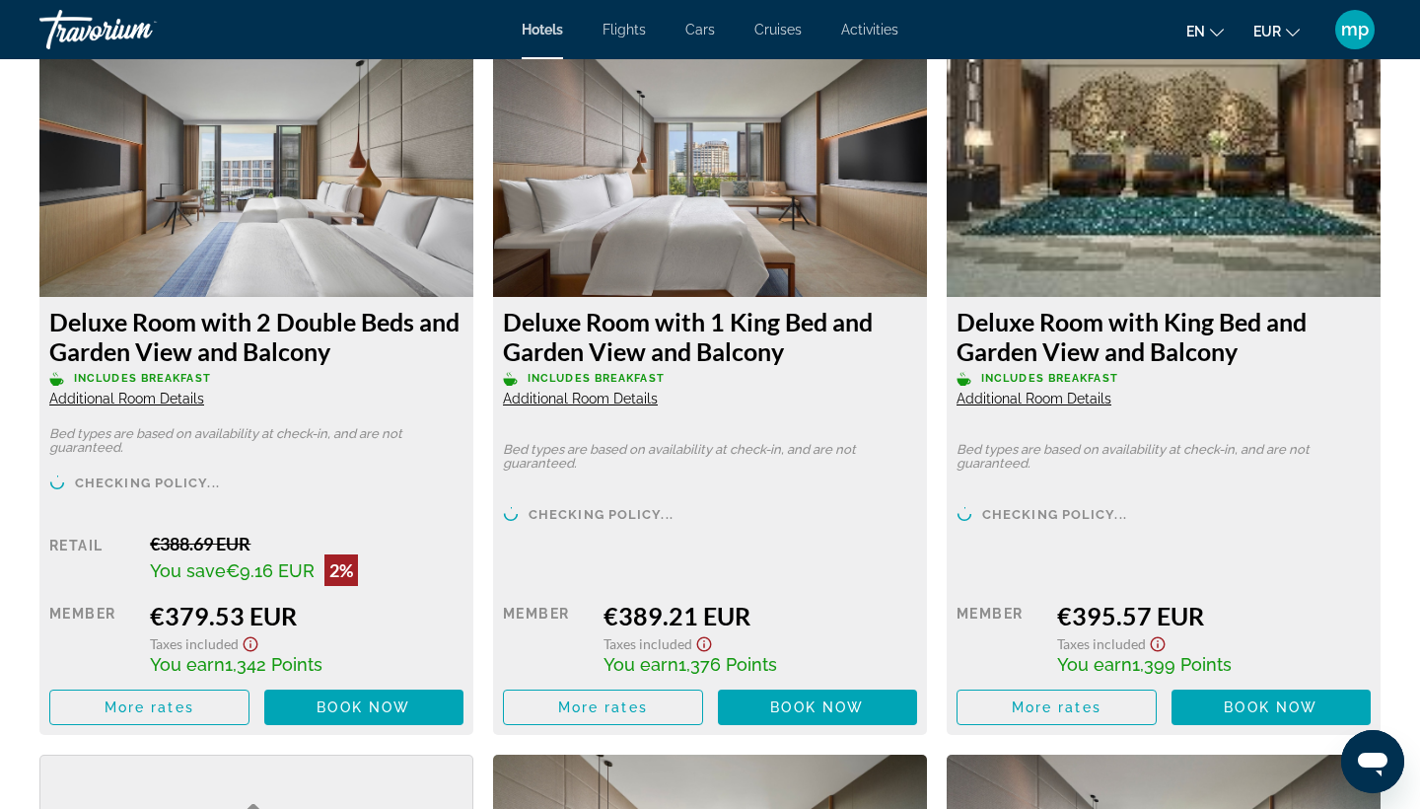
scroll to position [2744, 0]
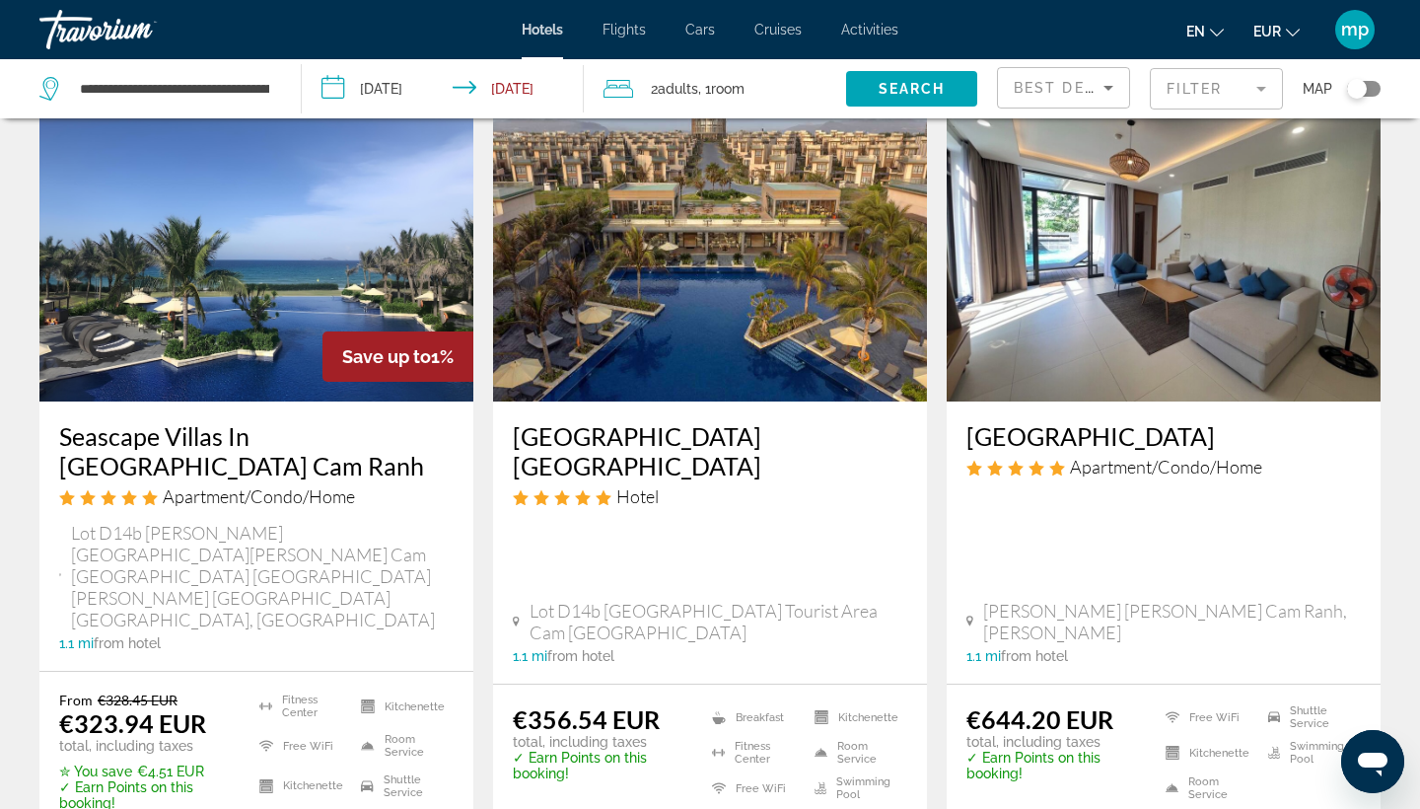
scroll to position [1669, 0]
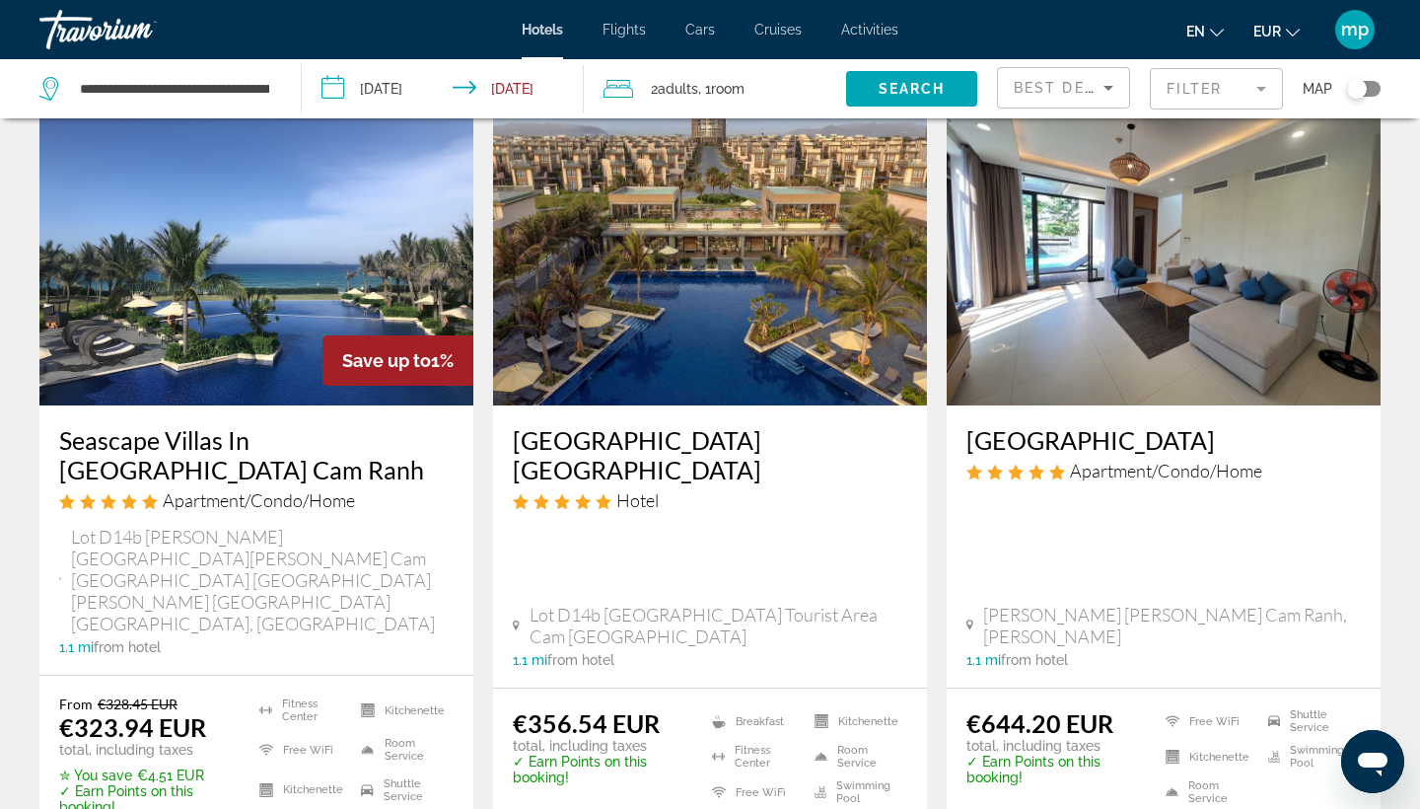
click at [295, 425] on h3 "Seascape Villas In [GEOGRAPHIC_DATA] Cam Ranh" at bounding box center [256, 454] width 395 height 59
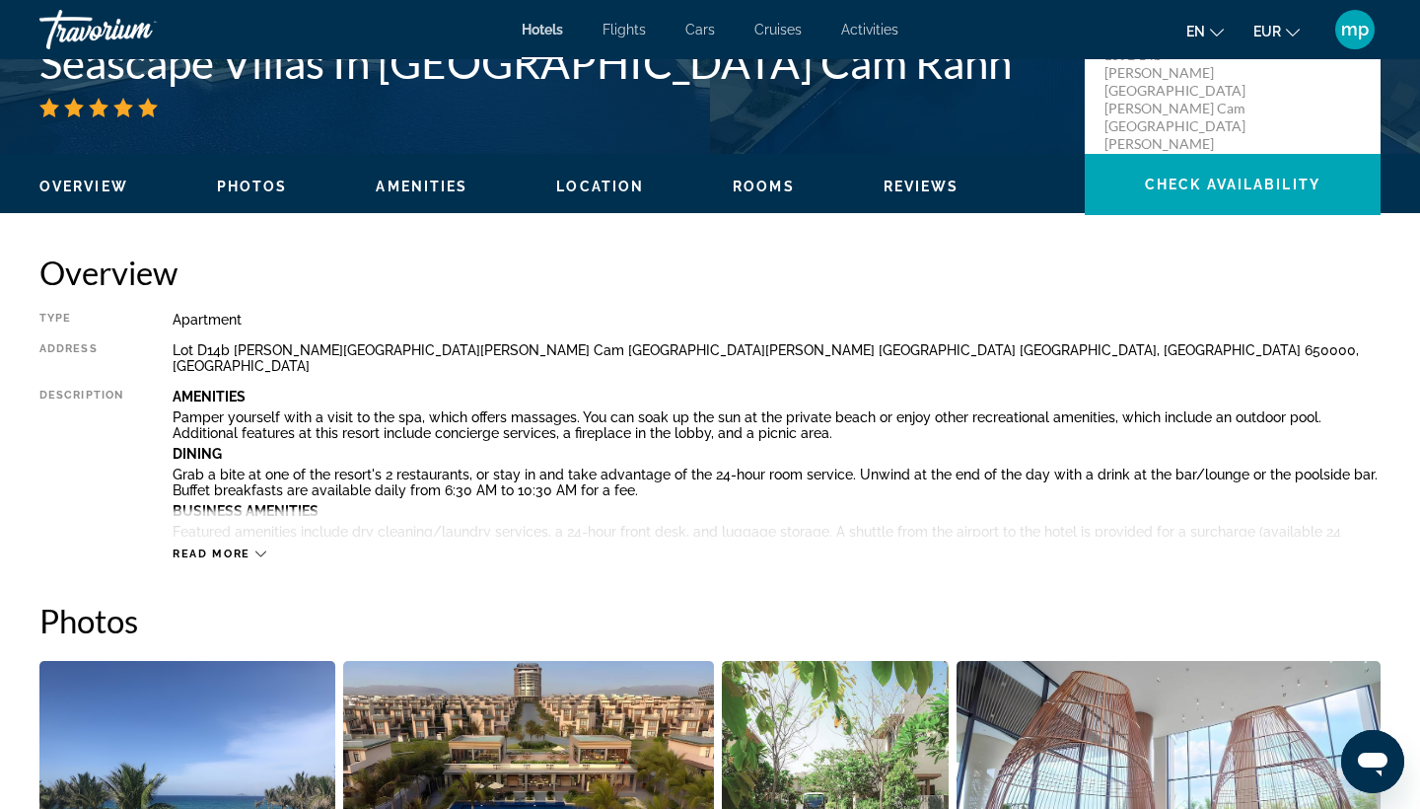
scroll to position [382, 0]
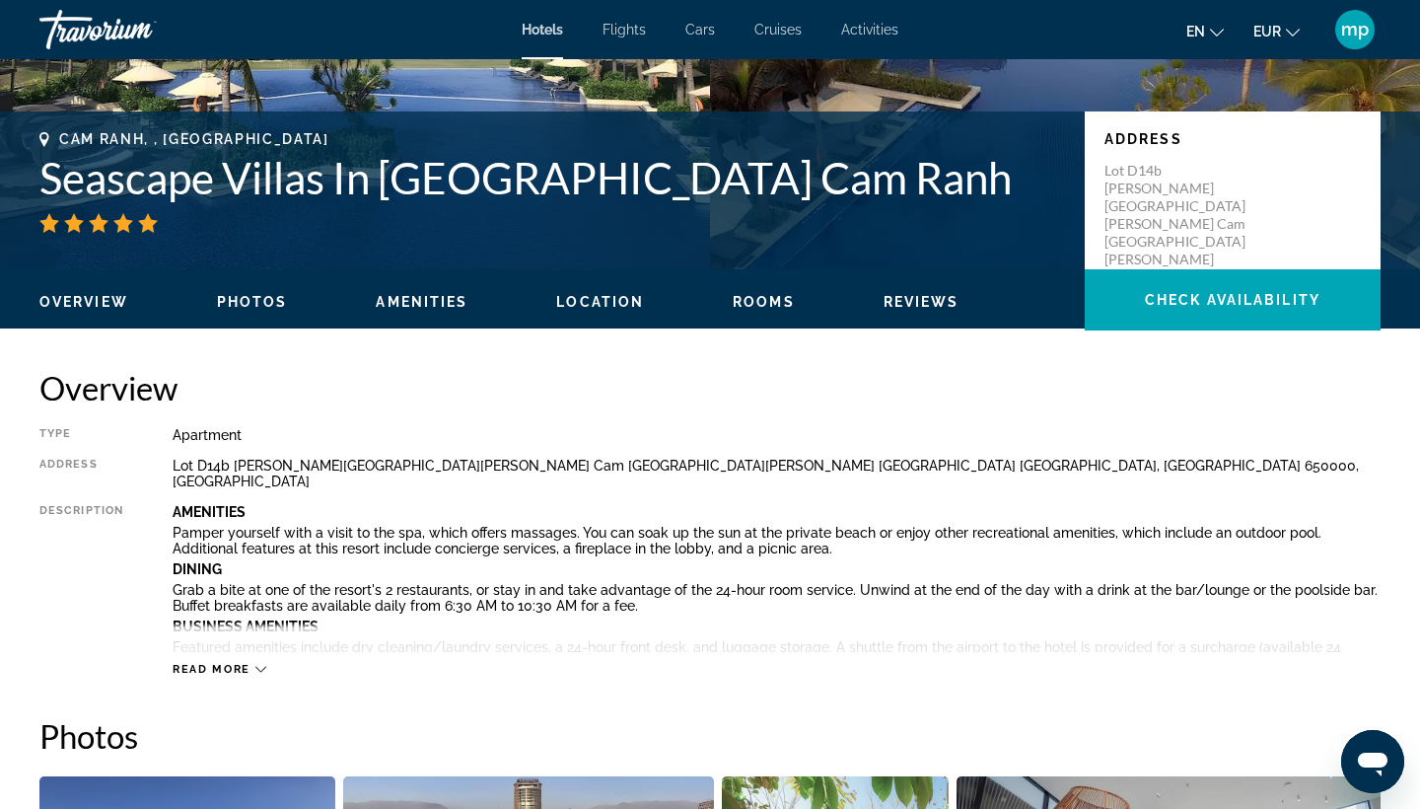
click at [289, 178] on h1 "Seascape Villas In [GEOGRAPHIC_DATA] Cam Ranh" at bounding box center [552, 177] width 1026 height 51
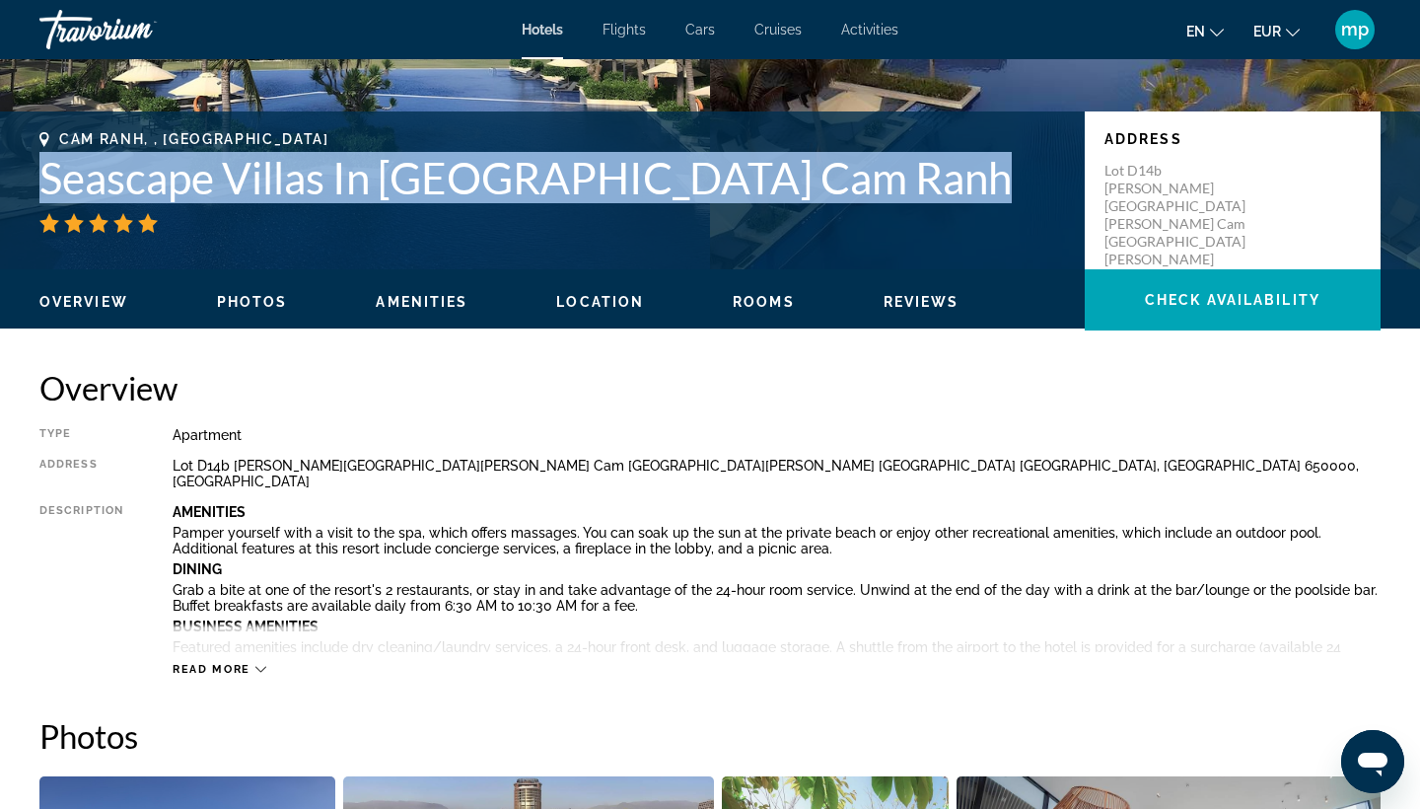
copy h1 "Seascape Villas In [GEOGRAPHIC_DATA] Cam Ranh"
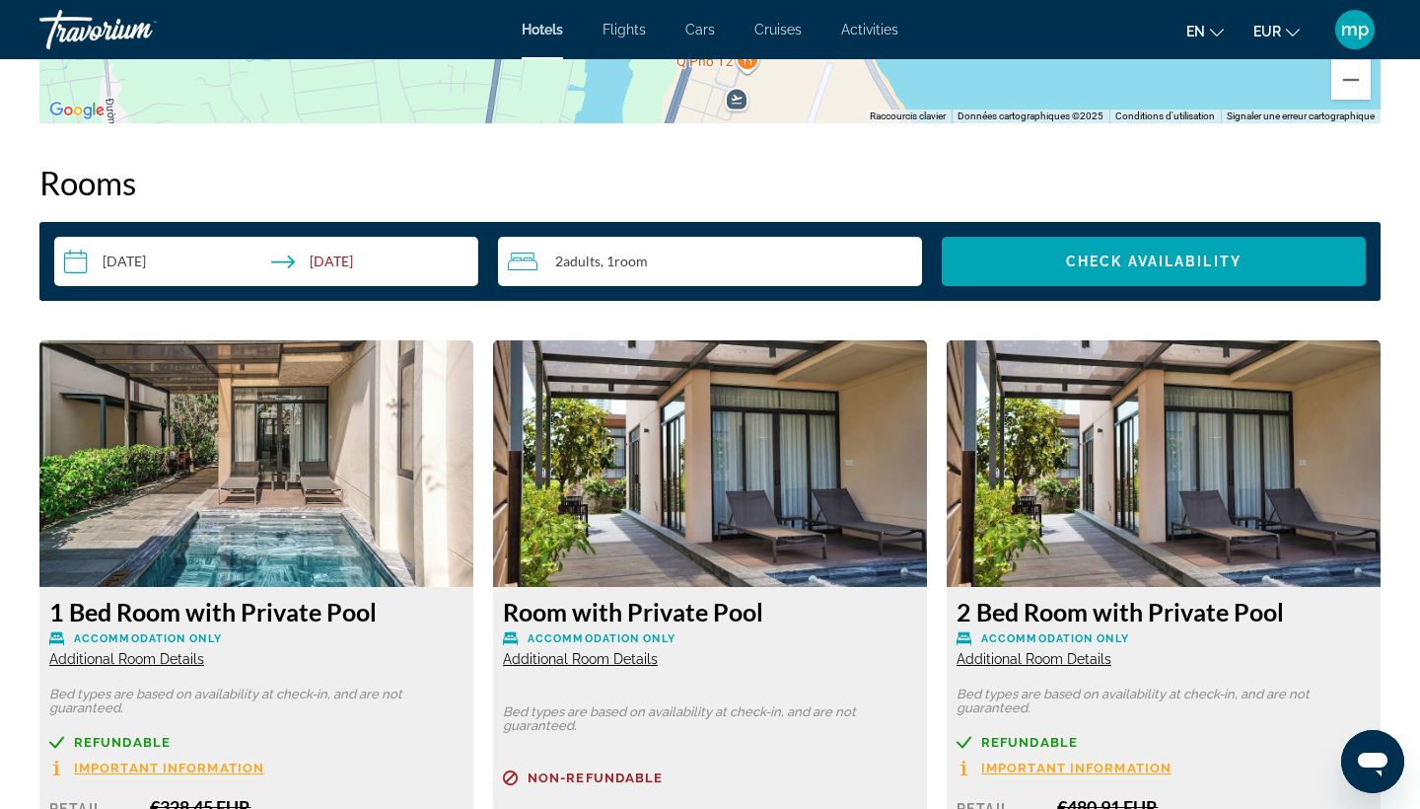
scroll to position [2481, 0]
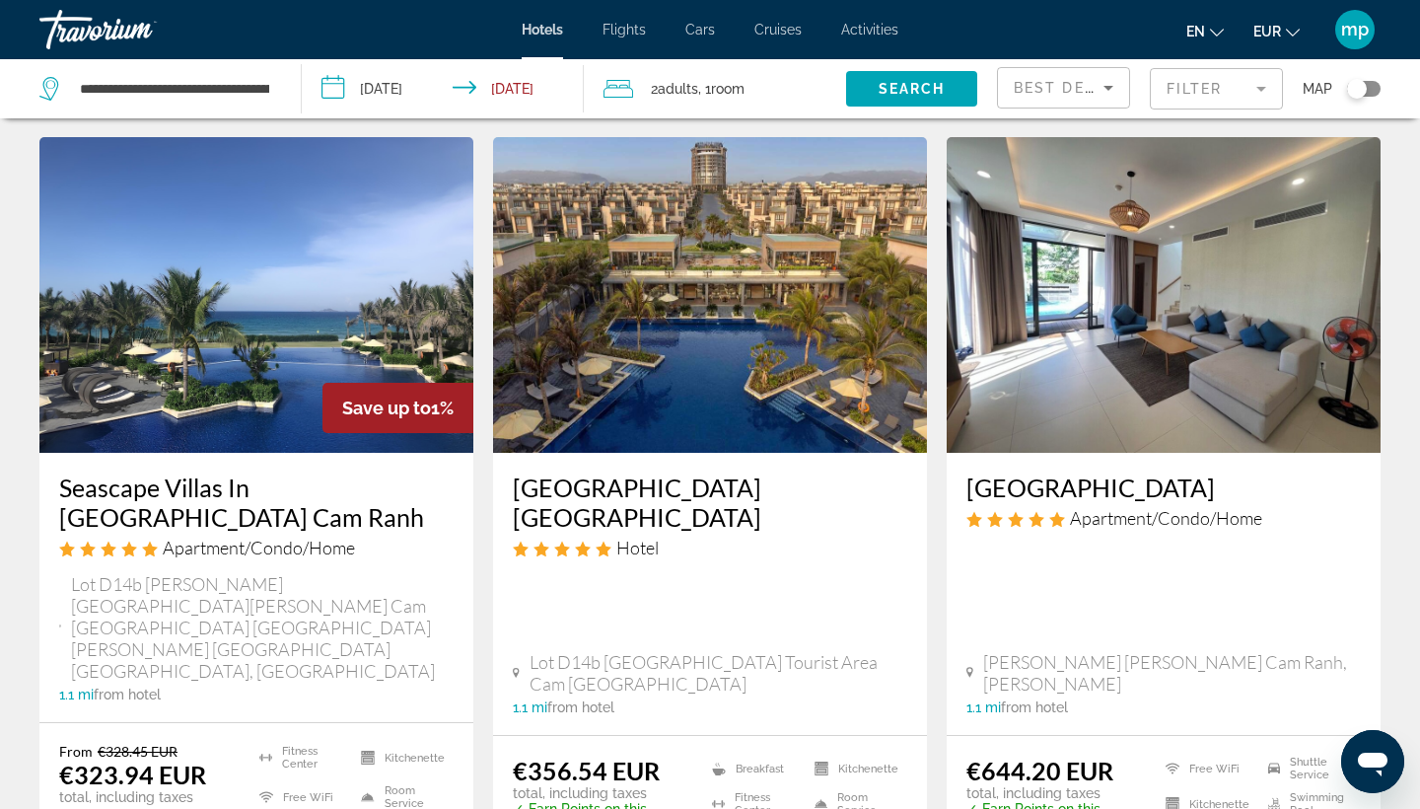
scroll to position [1662, 0]
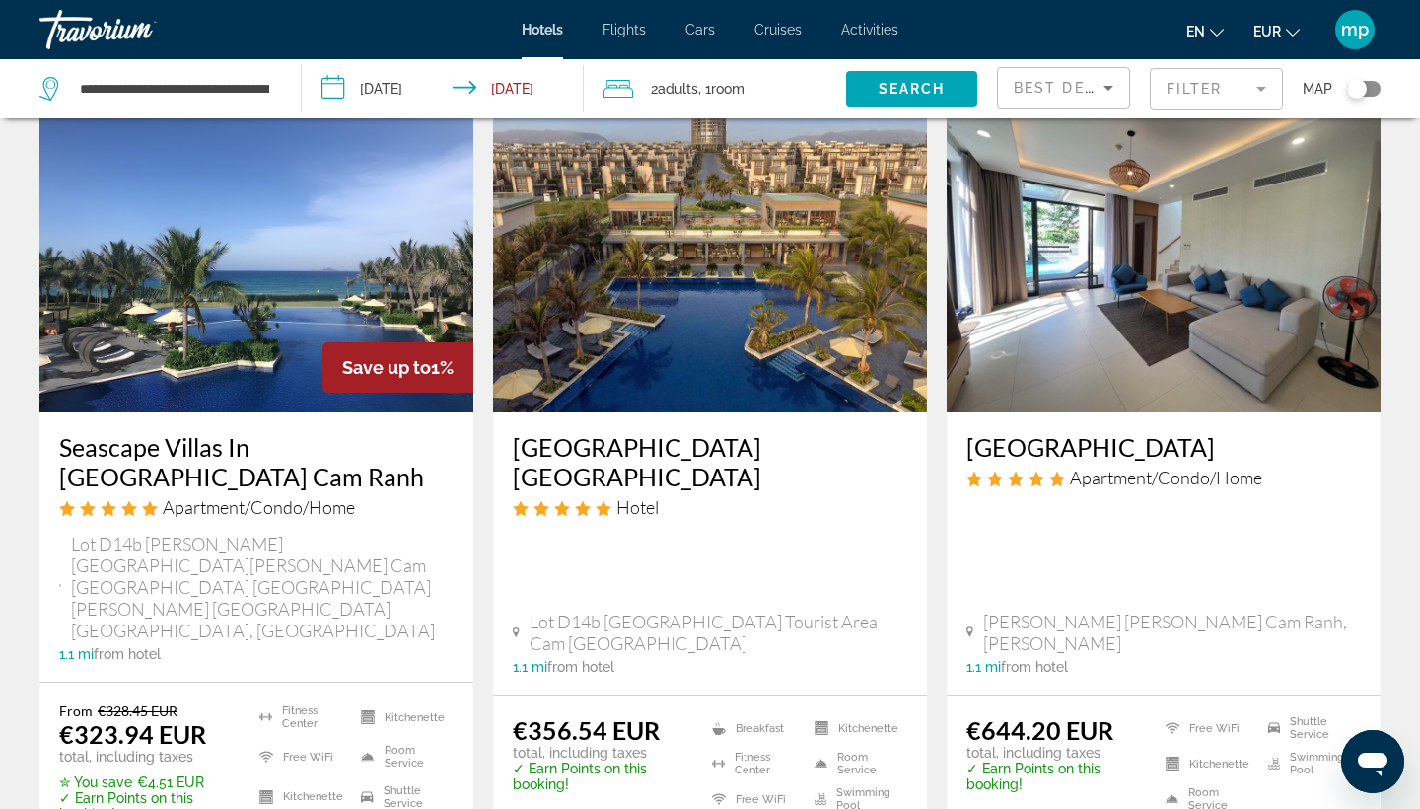
click at [590, 432] on h3 "[GEOGRAPHIC_DATA] [GEOGRAPHIC_DATA]" at bounding box center [710, 461] width 395 height 59
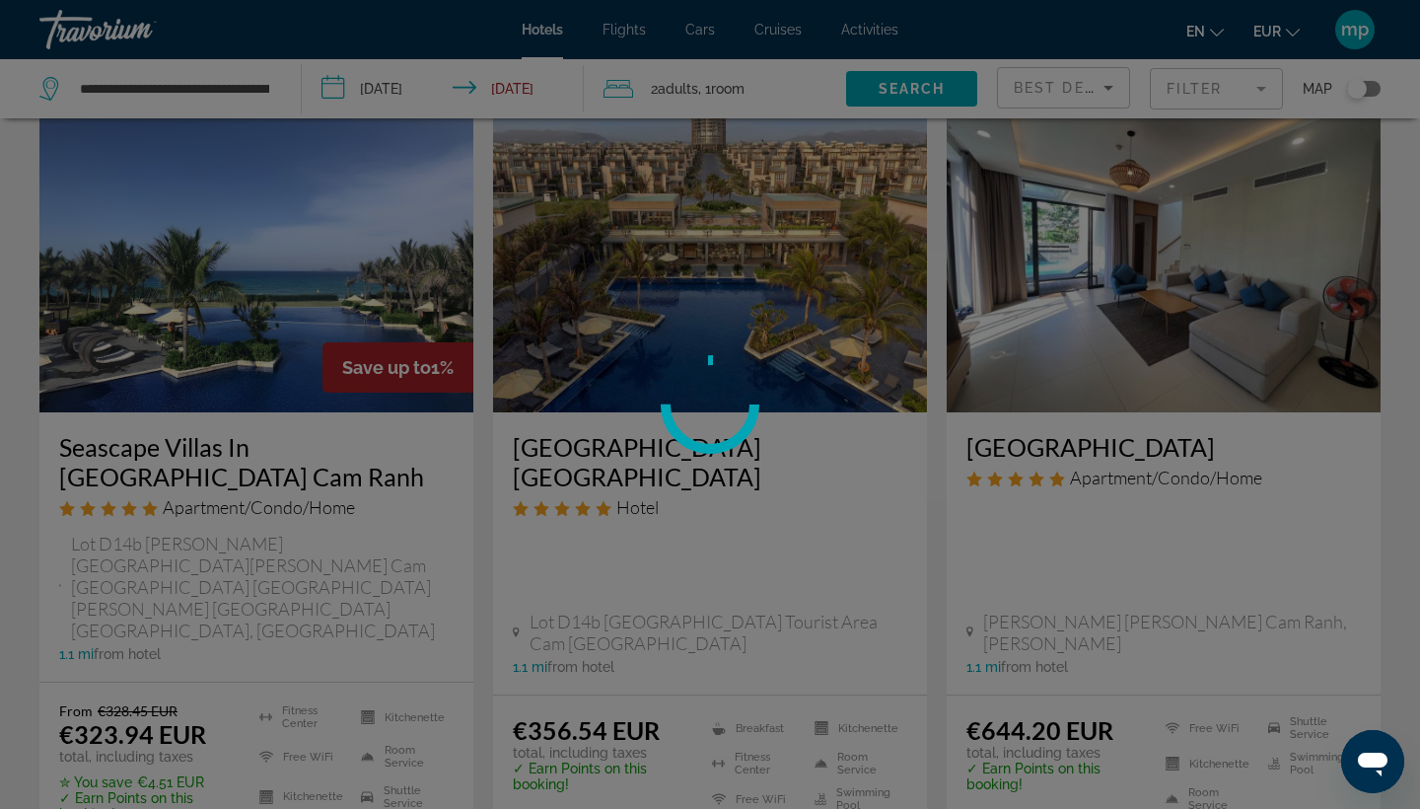
click at [590, 405] on div at bounding box center [710, 404] width 1420 height 809
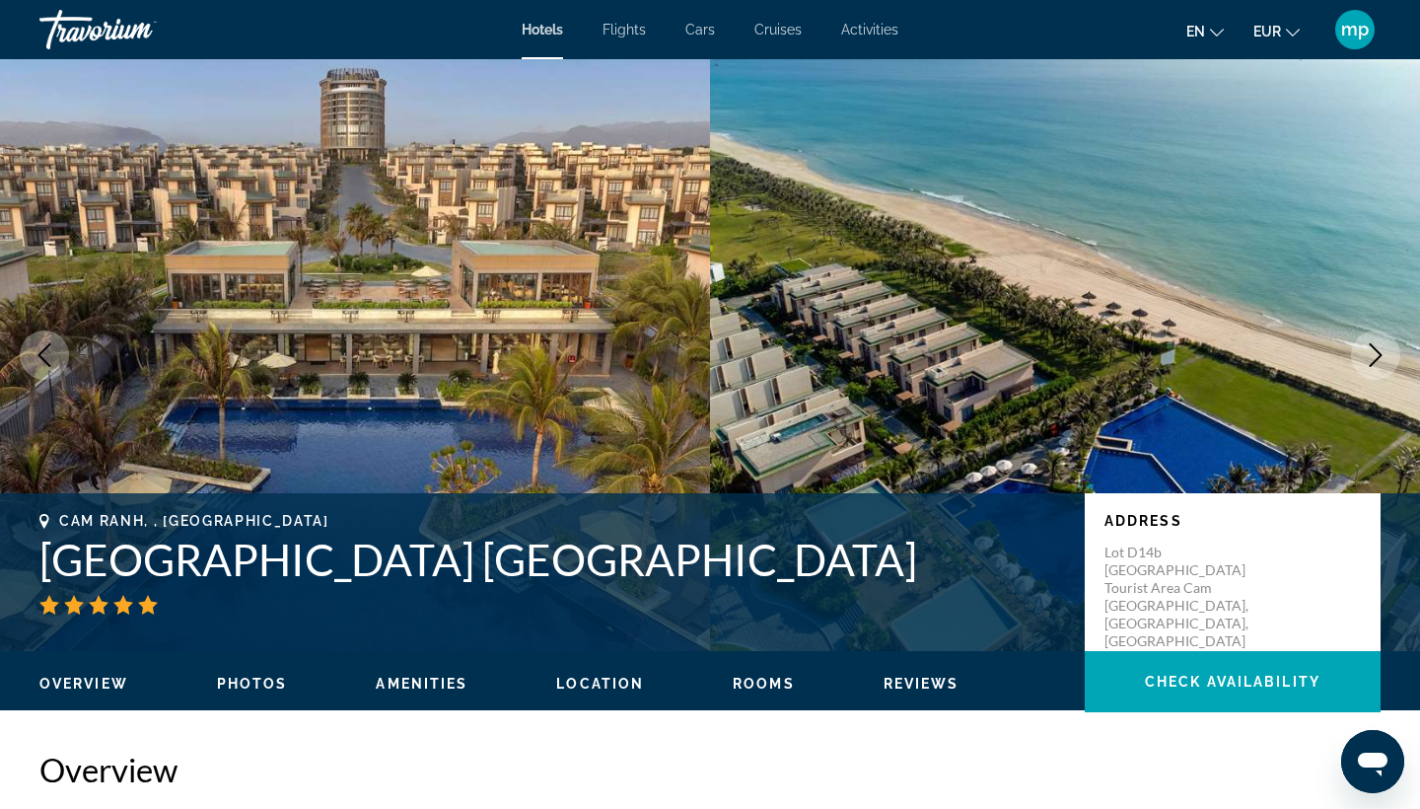
click at [470, 574] on h1 "[GEOGRAPHIC_DATA] [GEOGRAPHIC_DATA]" at bounding box center [552, 559] width 1026 height 51
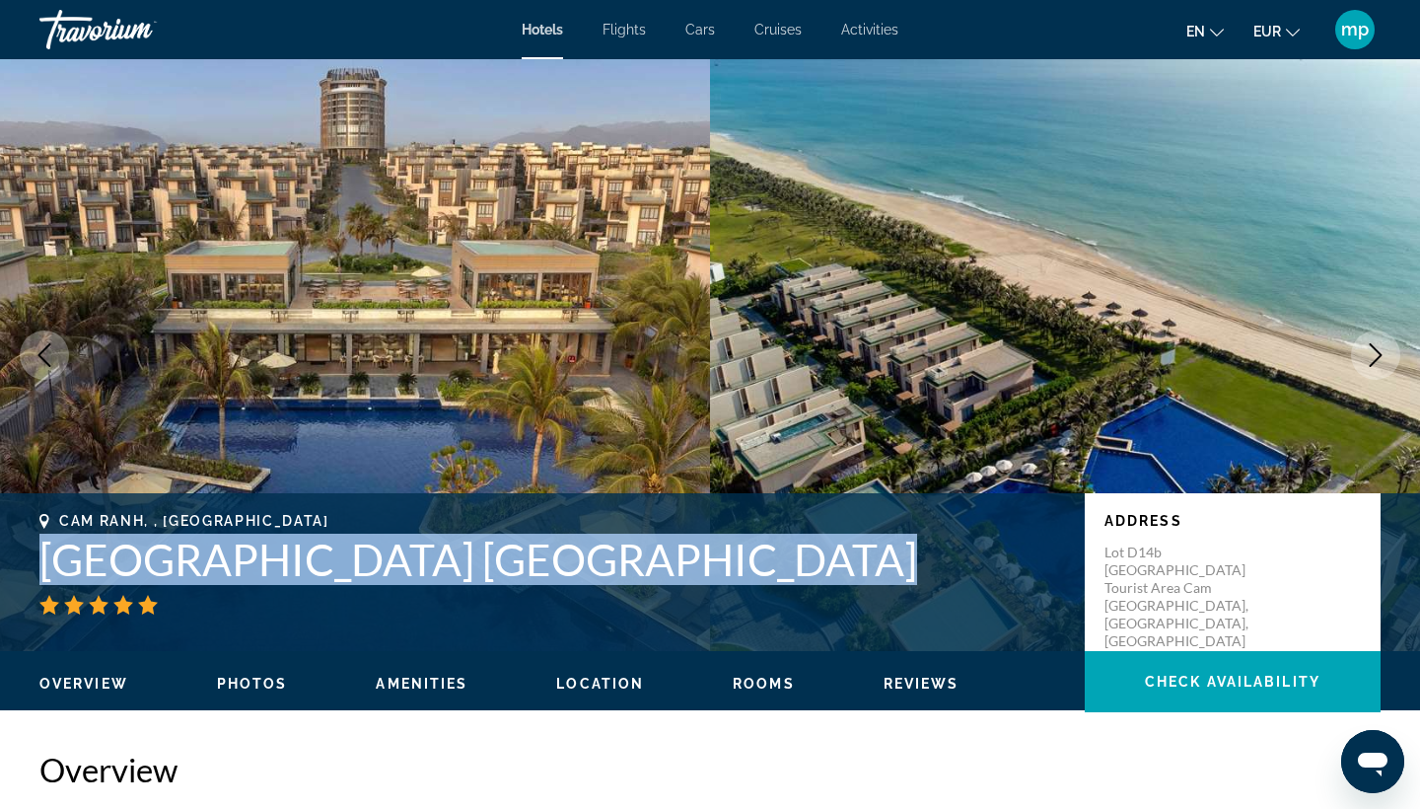
copy h1 "[GEOGRAPHIC_DATA] [GEOGRAPHIC_DATA]"
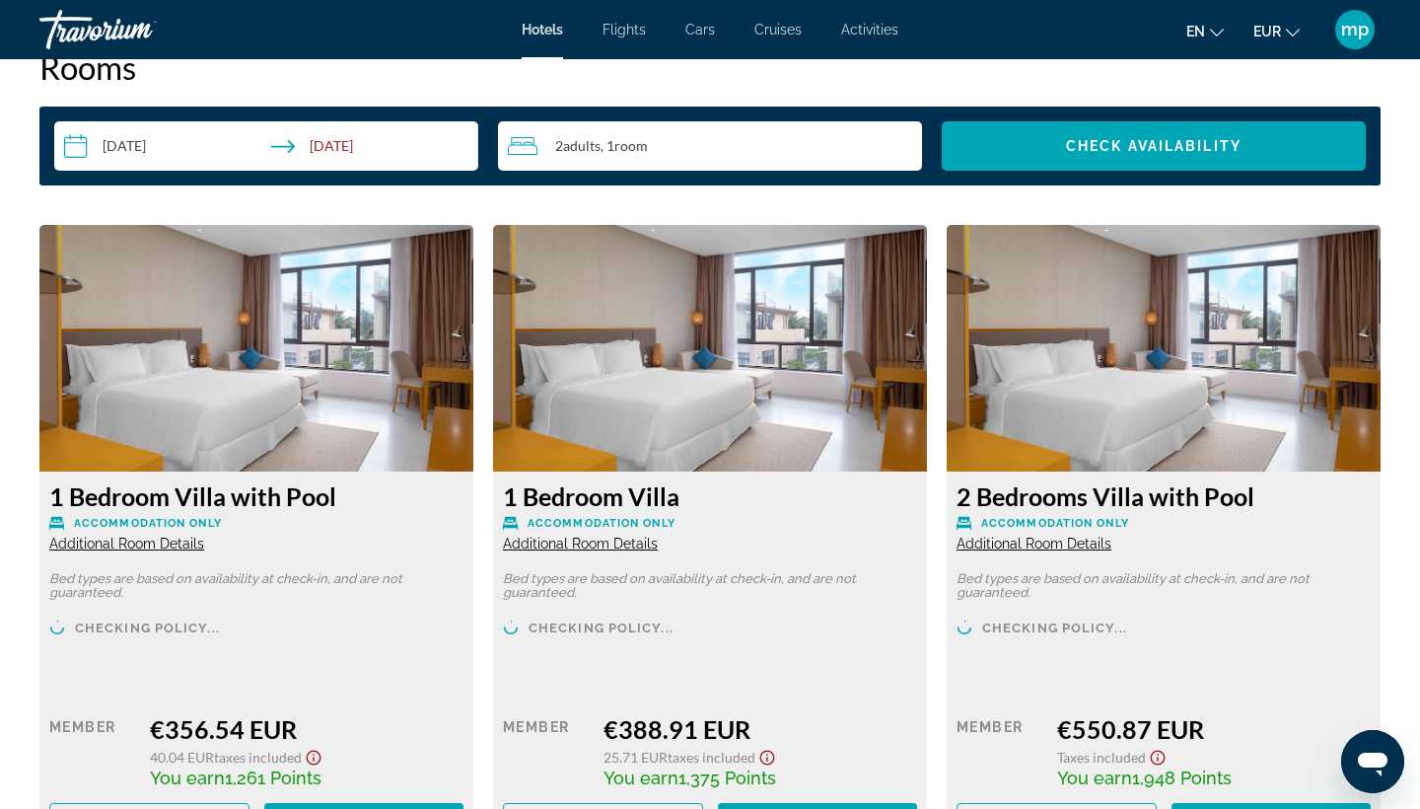
scroll to position [2645, 0]
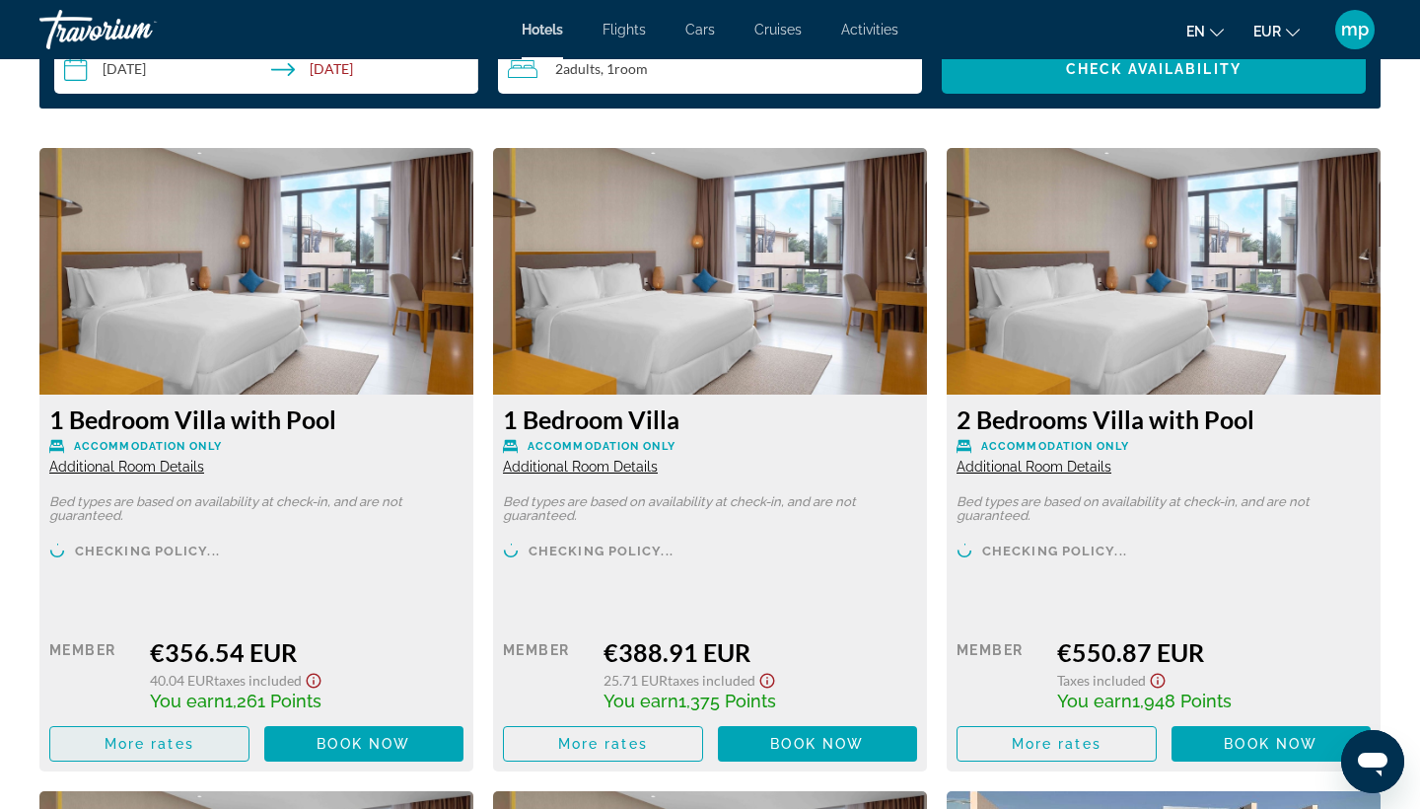
click at [206, 729] on span "Main content" at bounding box center [149, 743] width 198 height 47
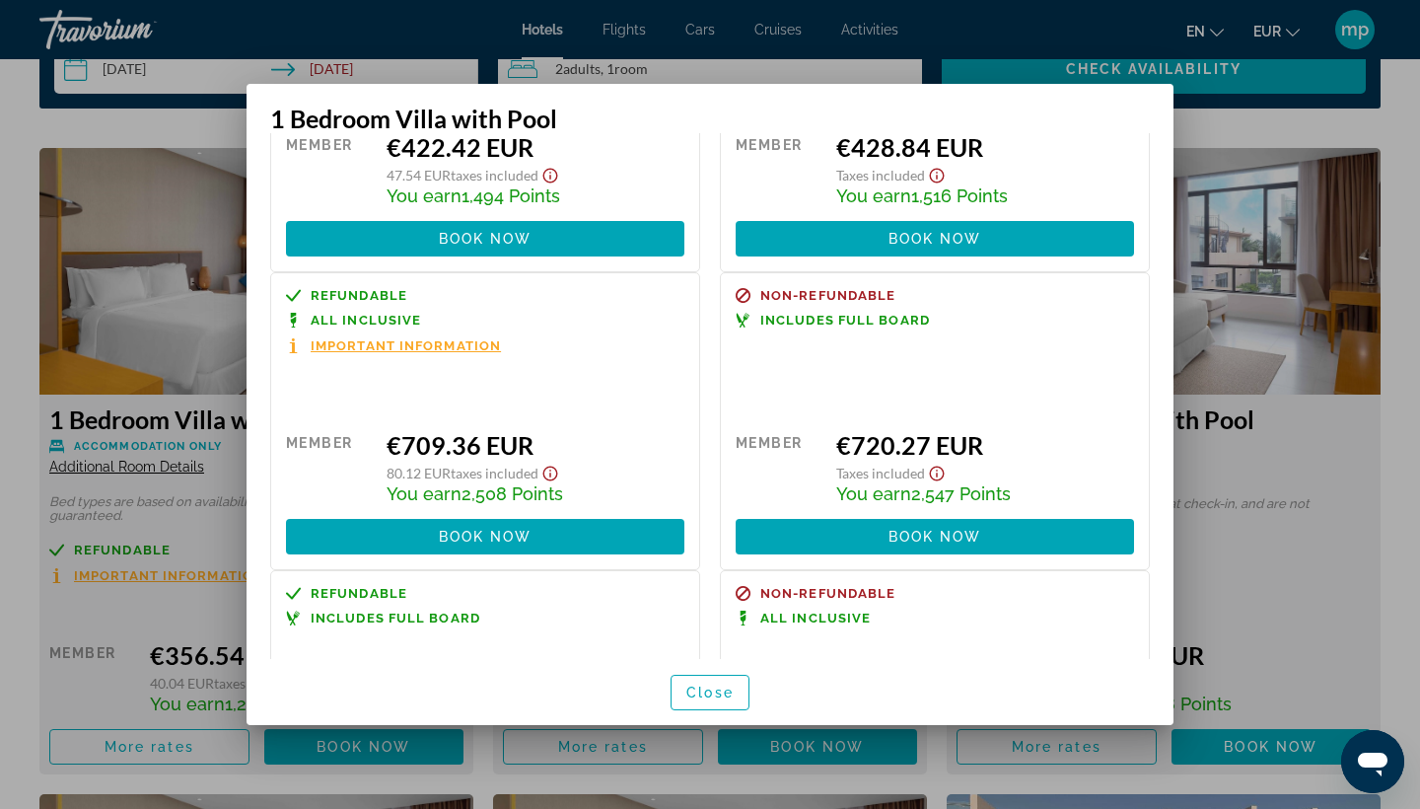
scroll to position [476, 0]
click at [1240, 200] on div at bounding box center [710, 404] width 1420 height 809
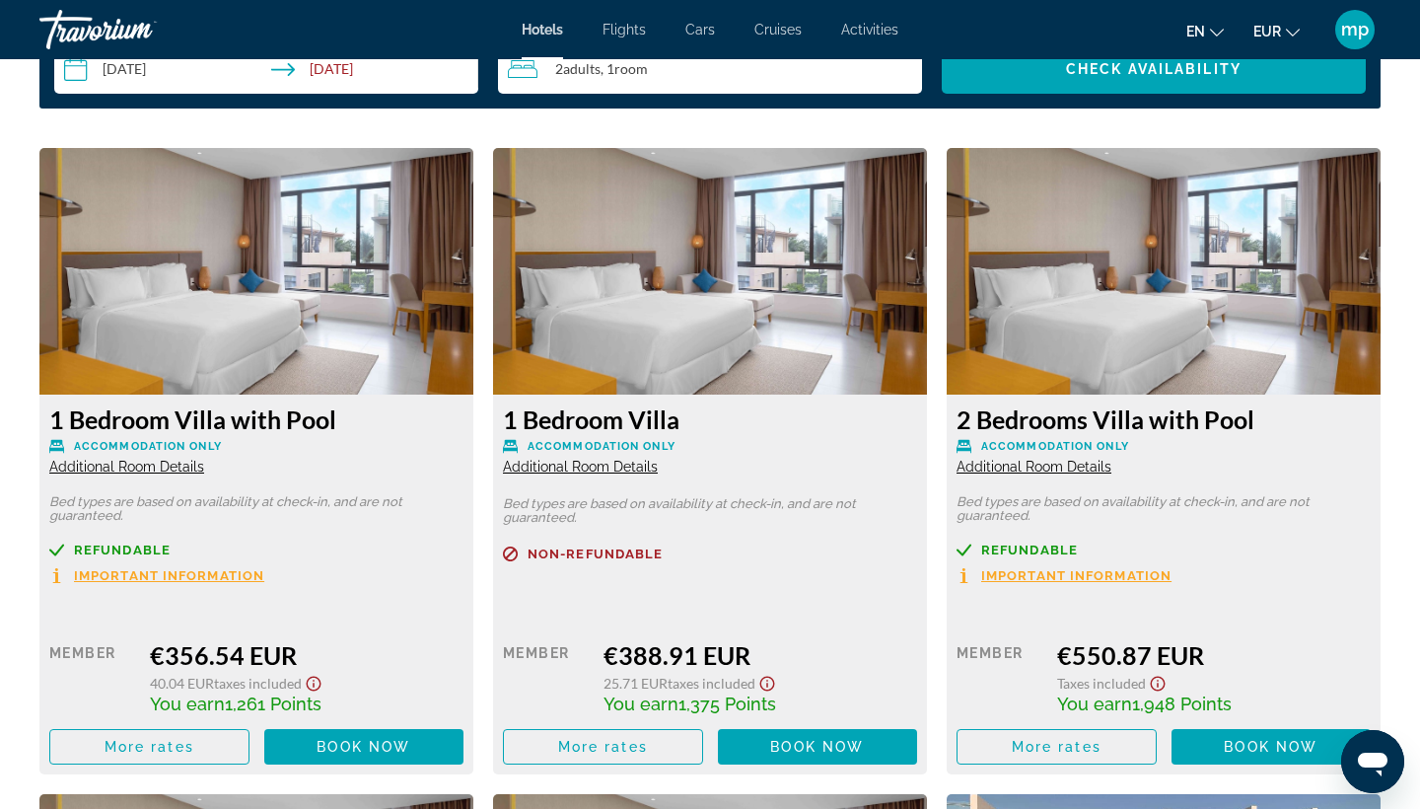
scroll to position [2645, 0]
